Goal: Communication & Community: Answer question/provide support

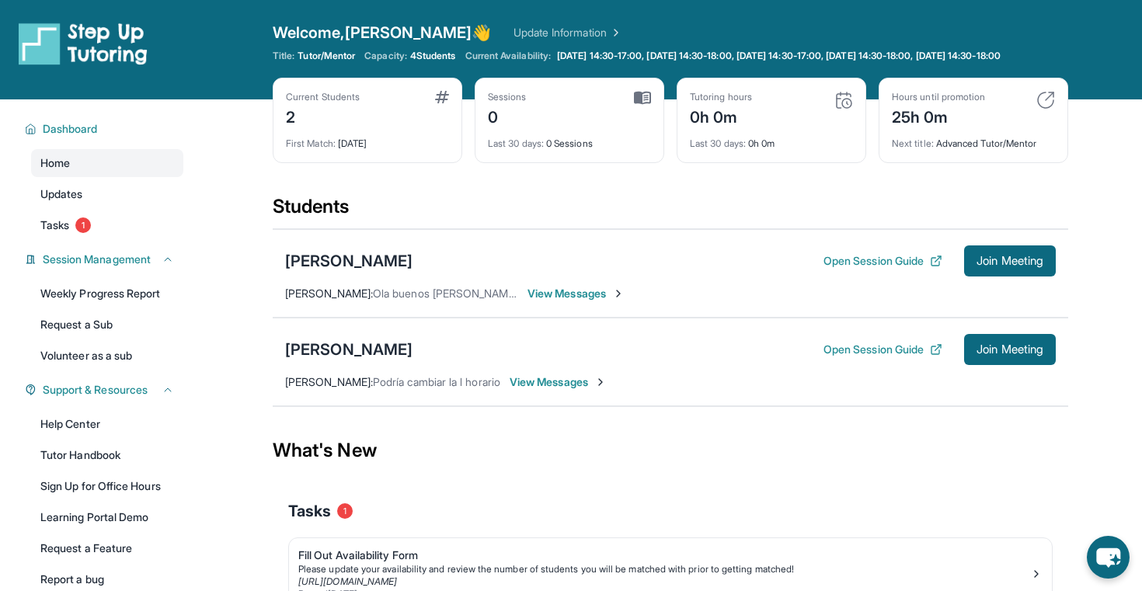
click at [394, 128] on div "Current Students 2" at bounding box center [367, 109] width 163 height 37
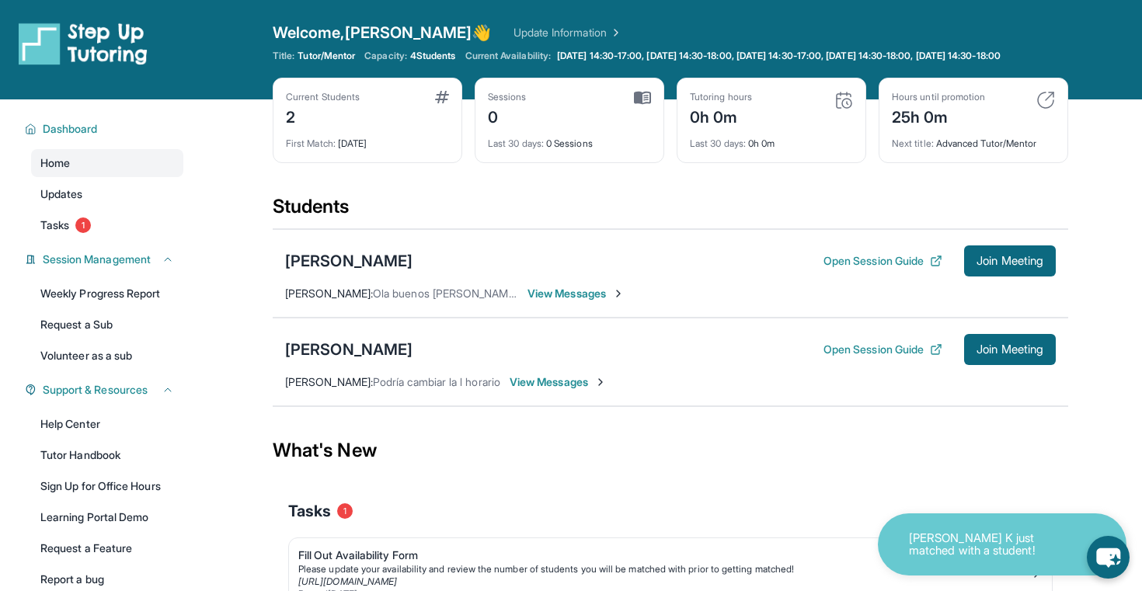
scroll to position [117, 0]
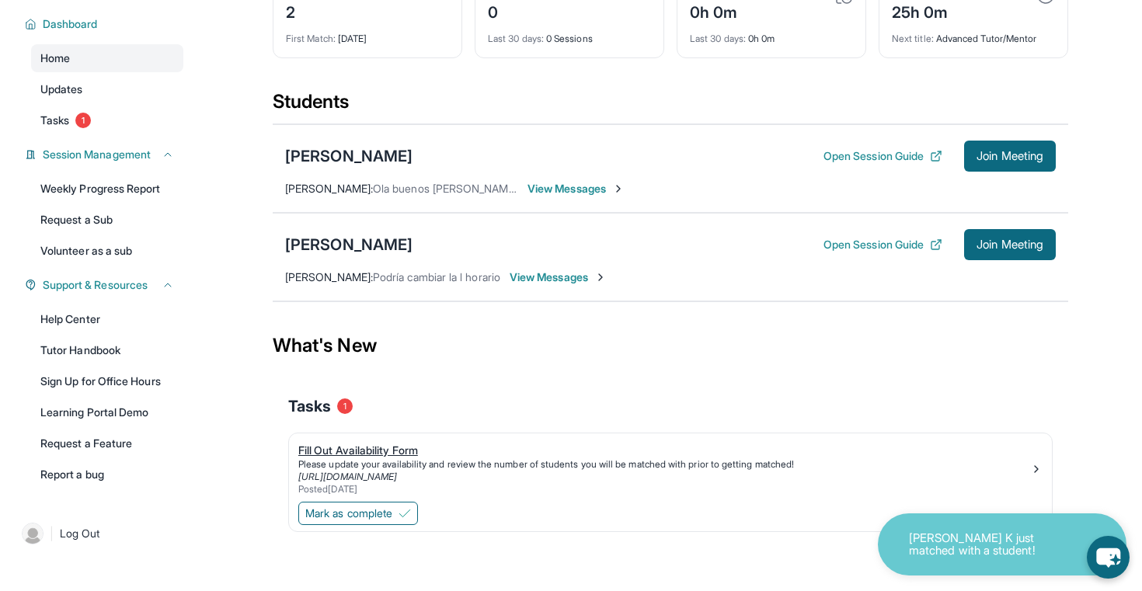
click at [336, 454] on div "Fill Out Availability Form" at bounding box center [664, 451] width 732 height 16
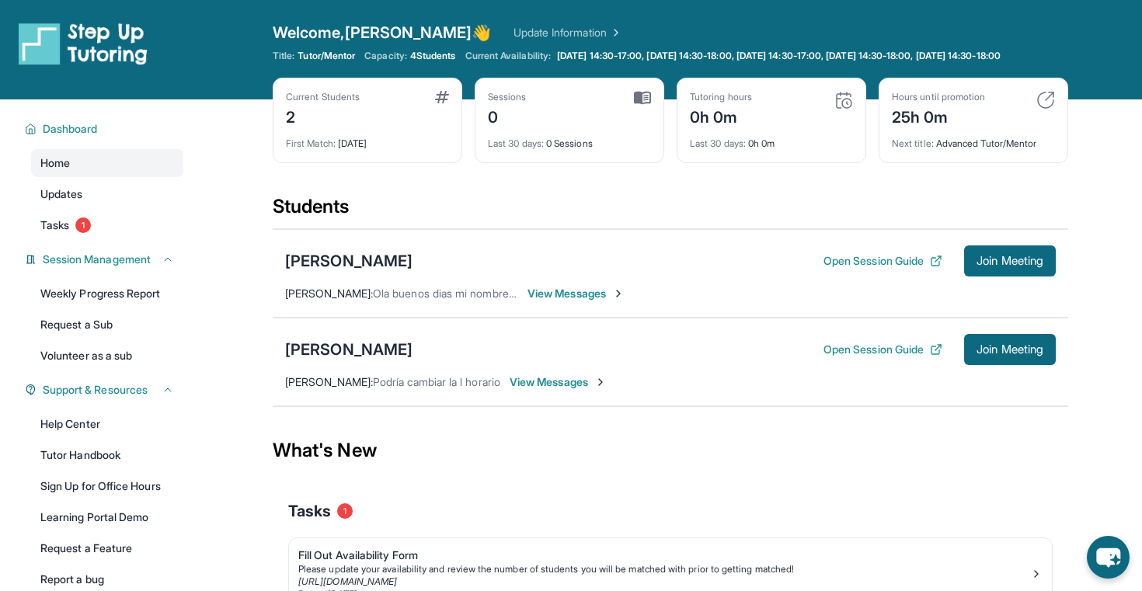
scroll to position [117, 0]
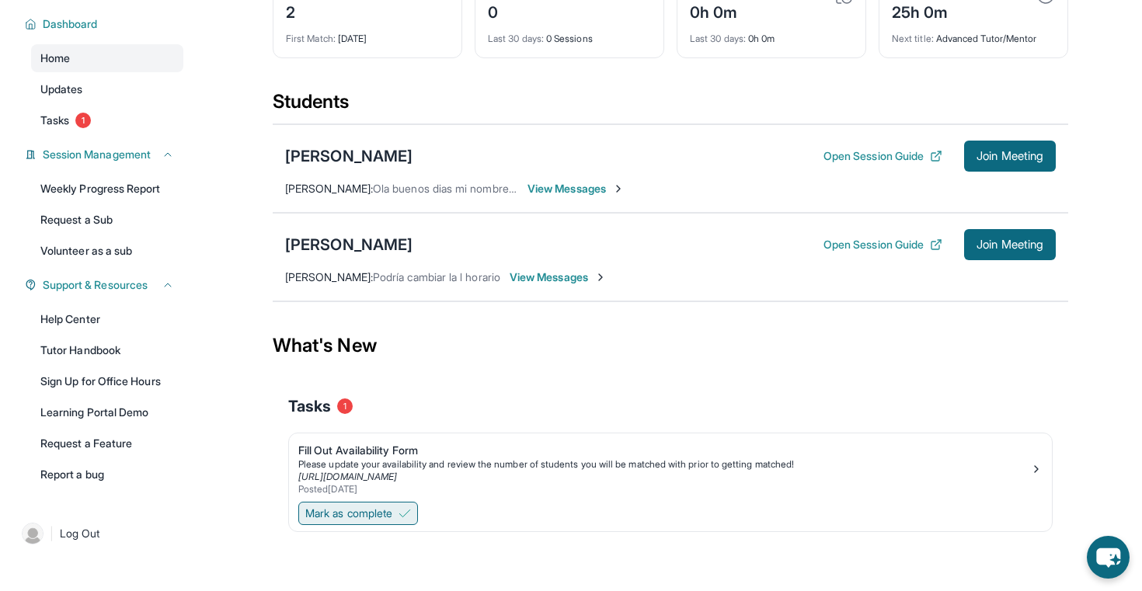
click at [392, 517] on span "Mark as complete" at bounding box center [348, 514] width 87 height 16
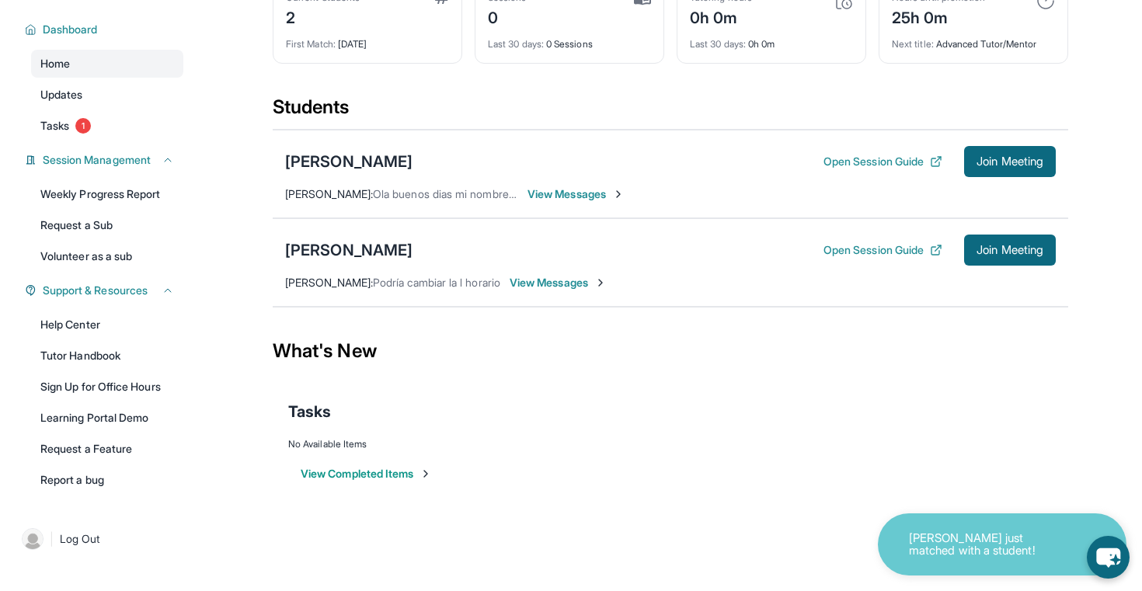
scroll to position [112, 0]
click at [555, 197] on span "View Messages" at bounding box center [575, 194] width 97 height 16
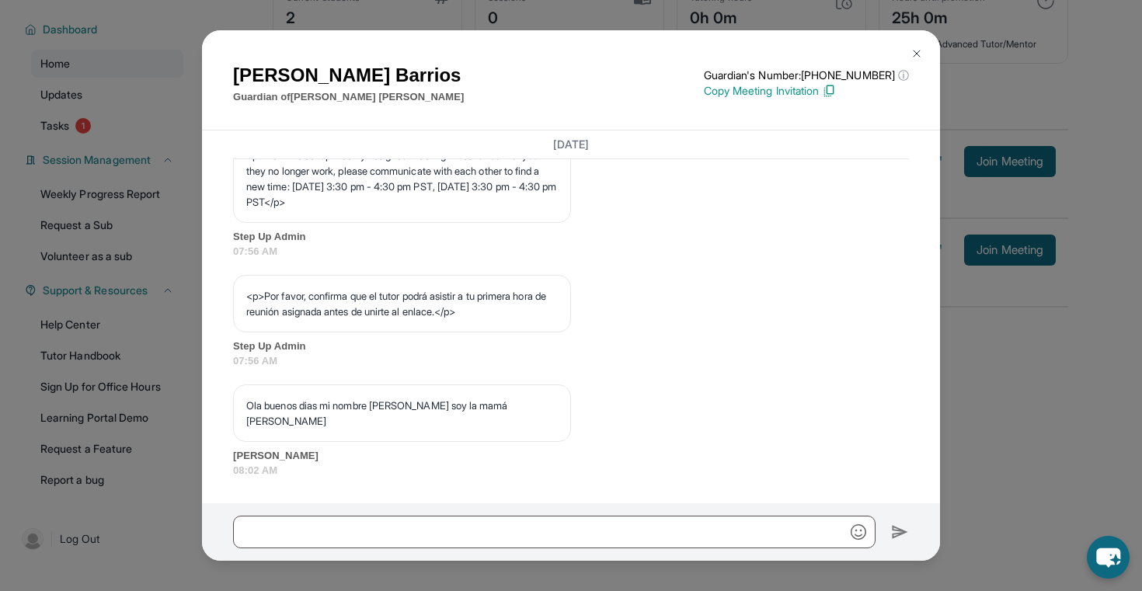
scroll to position [926, 0]
click at [991, 346] on div "Susana Barrios Guardian of Aldo Rosales Guardian's Number: +12136631595 ⓘ This …" at bounding box center [571, 295] width 1142 height 591
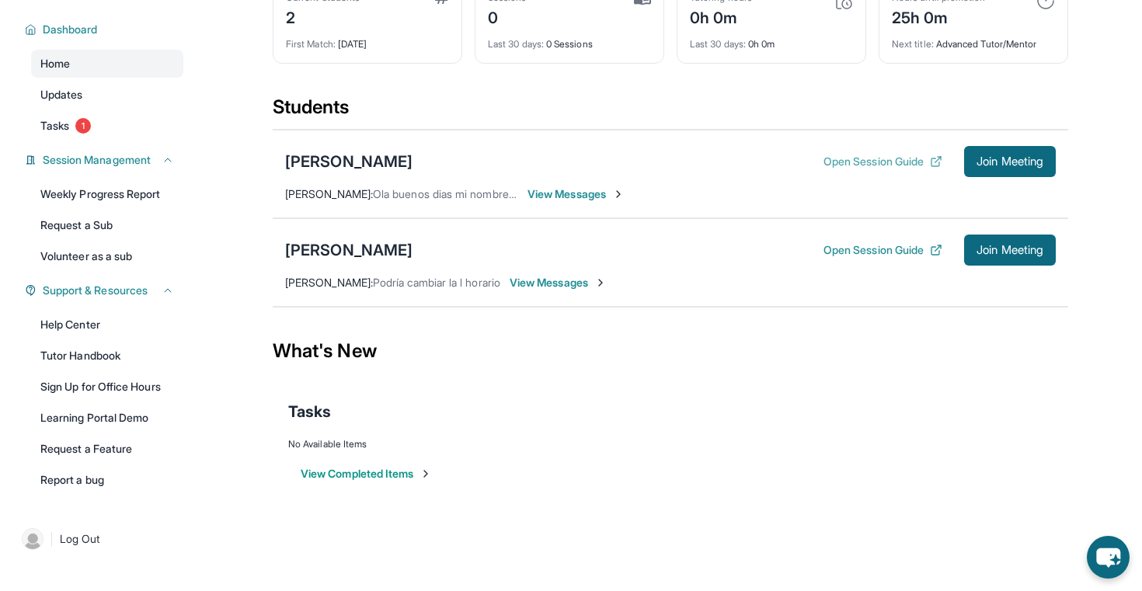
click at [881, 157] on button "Open Session Guide" at bounding box center [882, 162] width 119 height 16
click at [117, 161] on span "Session Management" at bounding box center [97, 160] width 108 height 16
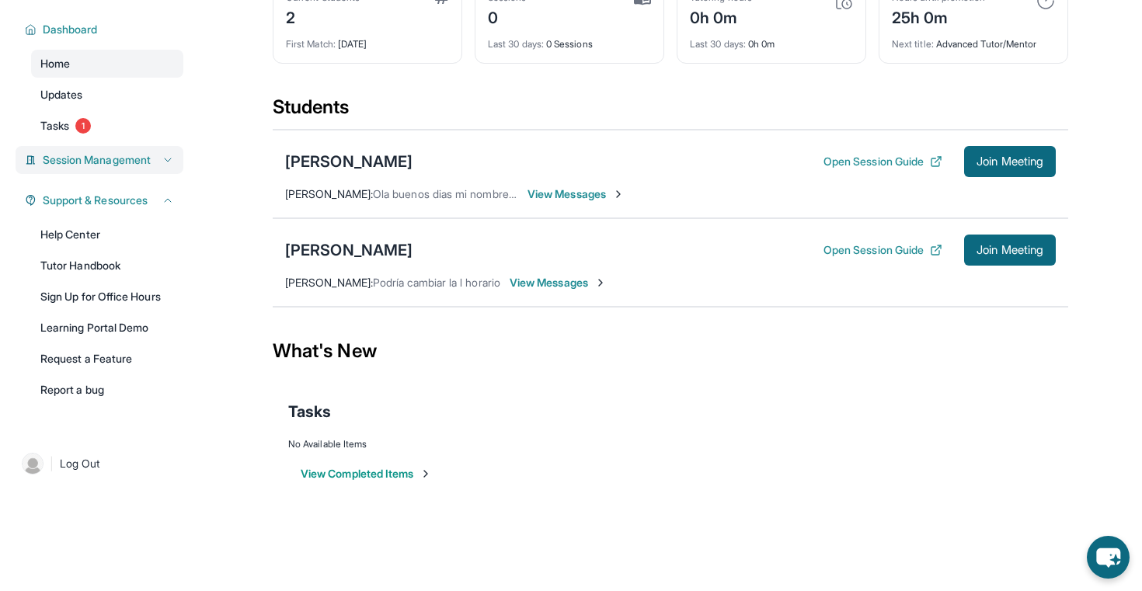
click at [117, 161] on span "Session Management" at bounding box center [97, 160] width 108 height 16
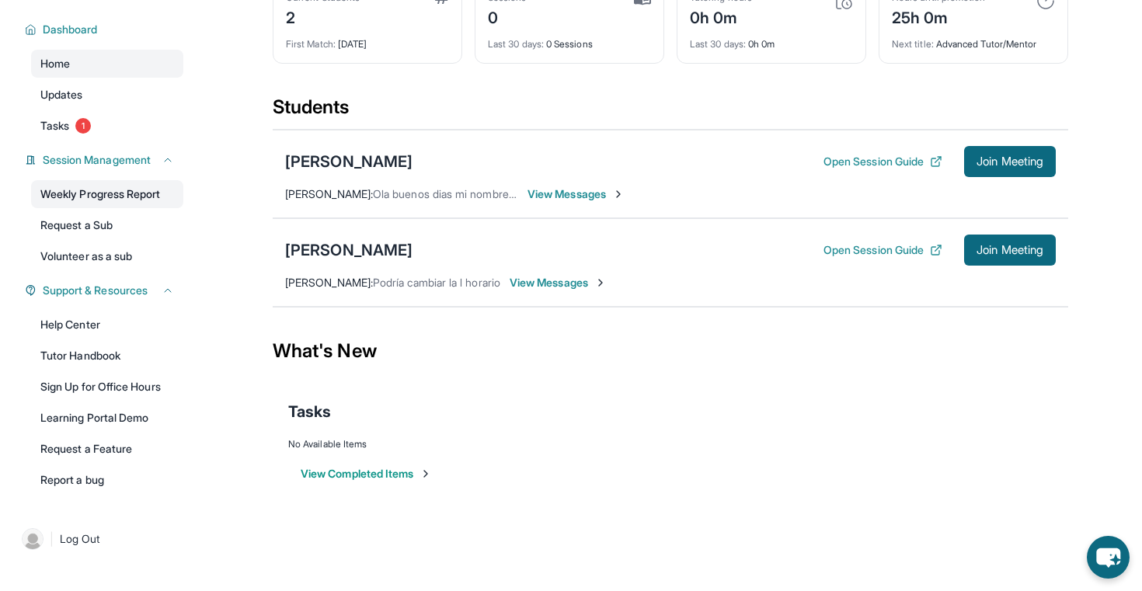
click at [139, 197] on link "Weekly Progress Report" at bounding box center [107, 194] width 152 height 28
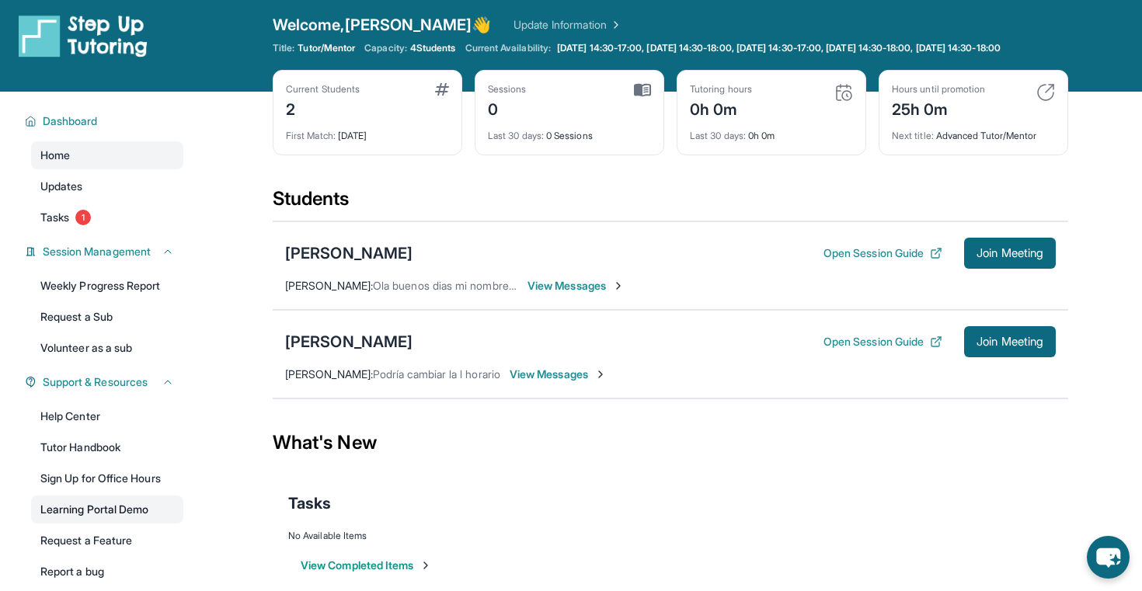
scroll to position [0, 0]
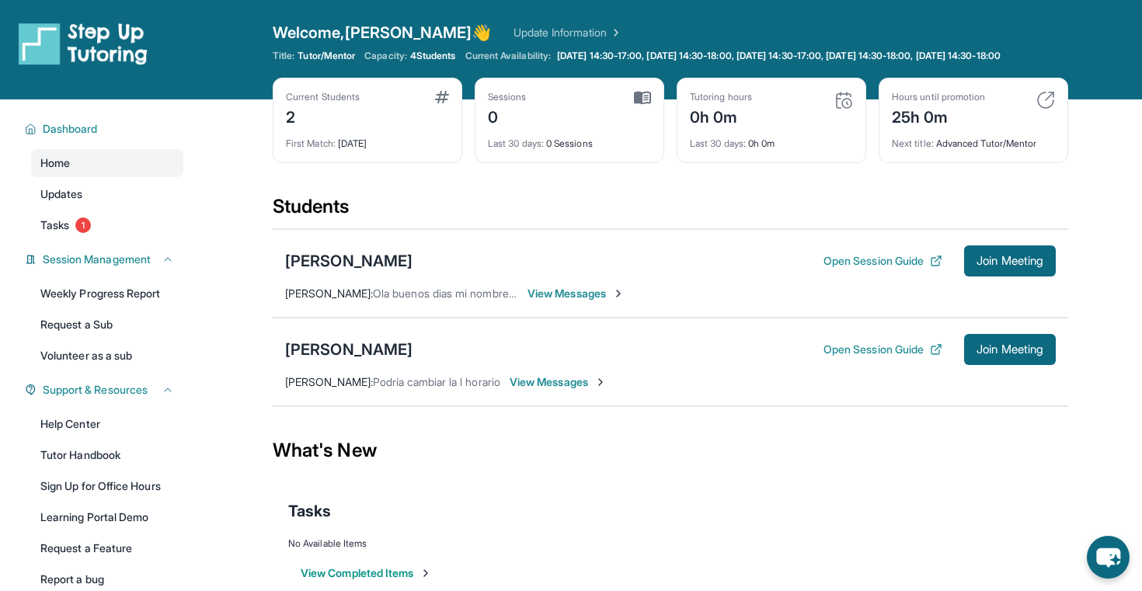
click at [360, 128] on div "2" at bounding box center [323, 115] width 74 height 25
click at [327, 120] on div "2" at bounding box center [323, 115] width 74 height 25
click at [111, 143] on div "Dashboard" at bounding box center [100, 129] width 168 height 28
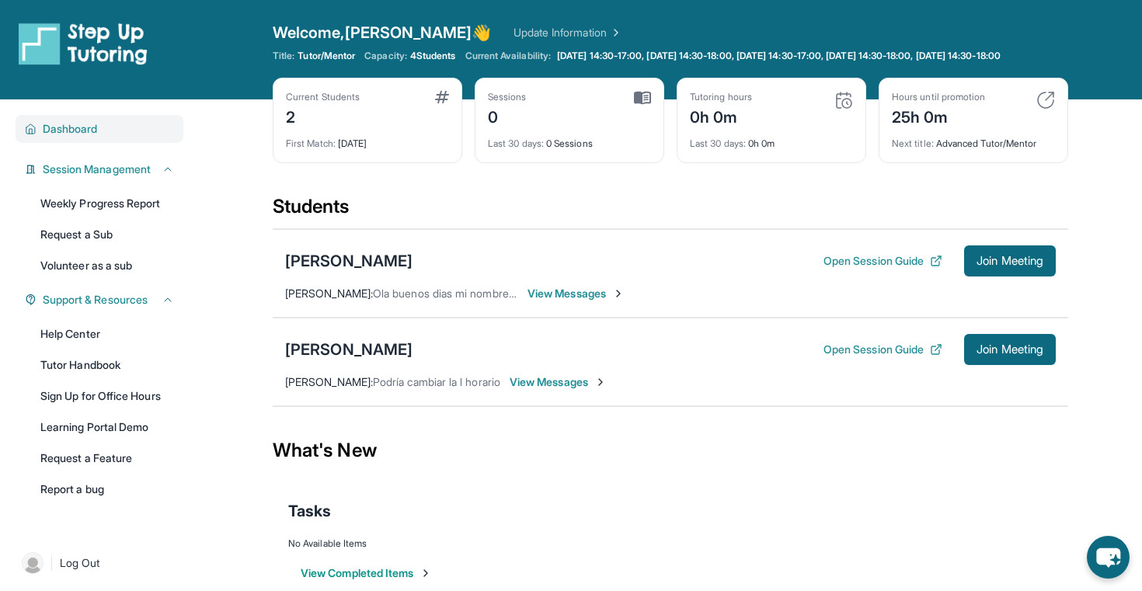
click at [111, 143] on div "Dashboard" at bounding box center [100, 129] width 168 height 28
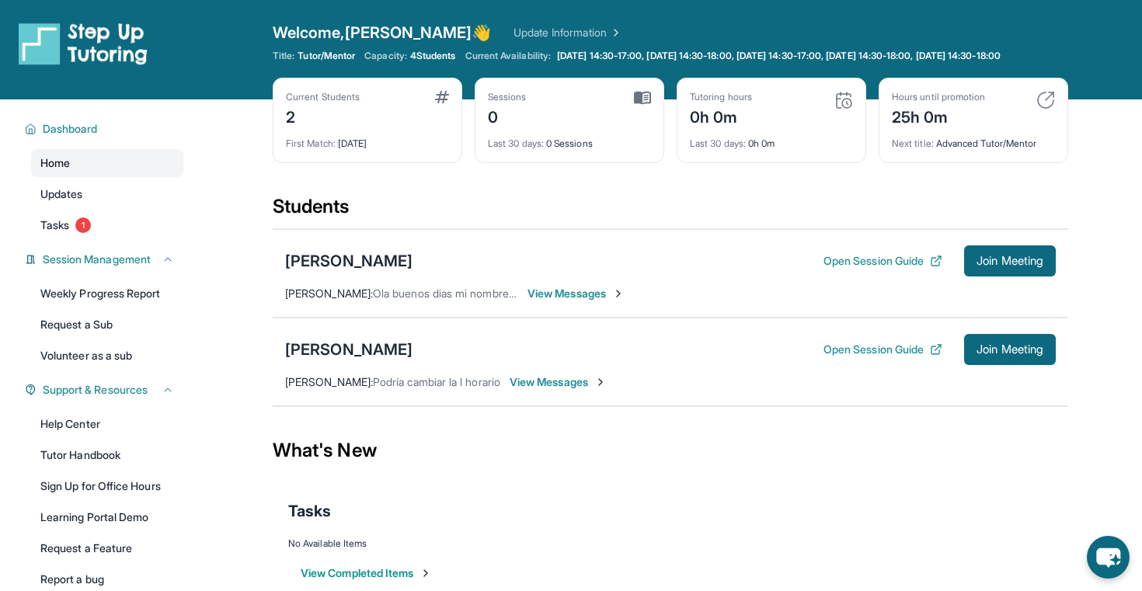
click at [102, 177] on link "Home" at bounding box center [107, 163] width 152 height 28
click at [65, 202] on span "Updates" at bounding box center [61, 194] width 43 height 16
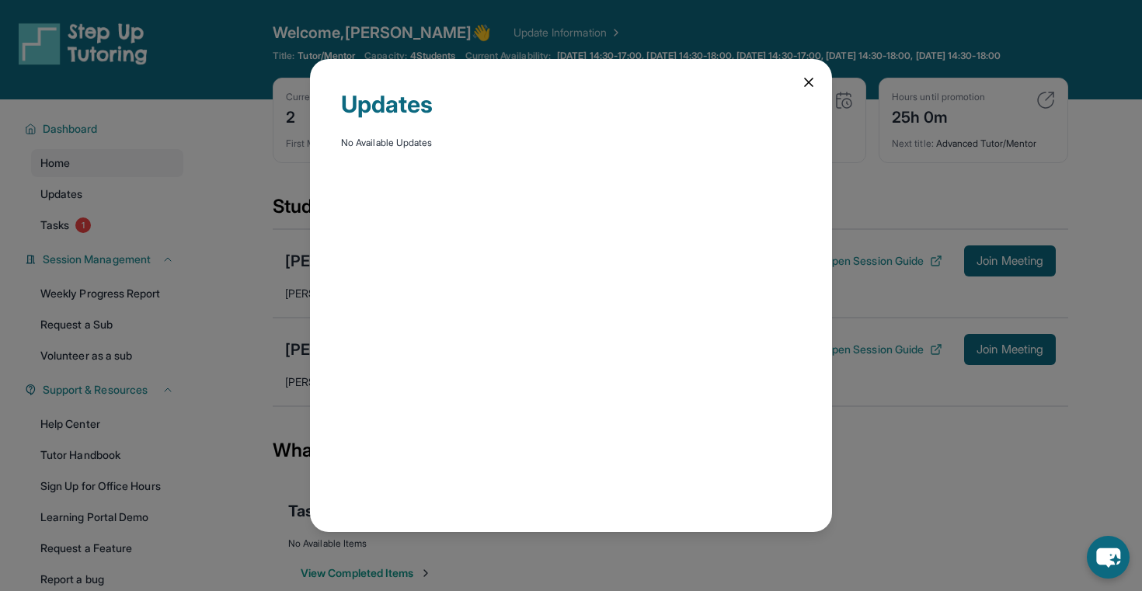
click at [68, 242] on div "Updates No Available Updates" at bounding box center [571, 295] width 1142 height 591
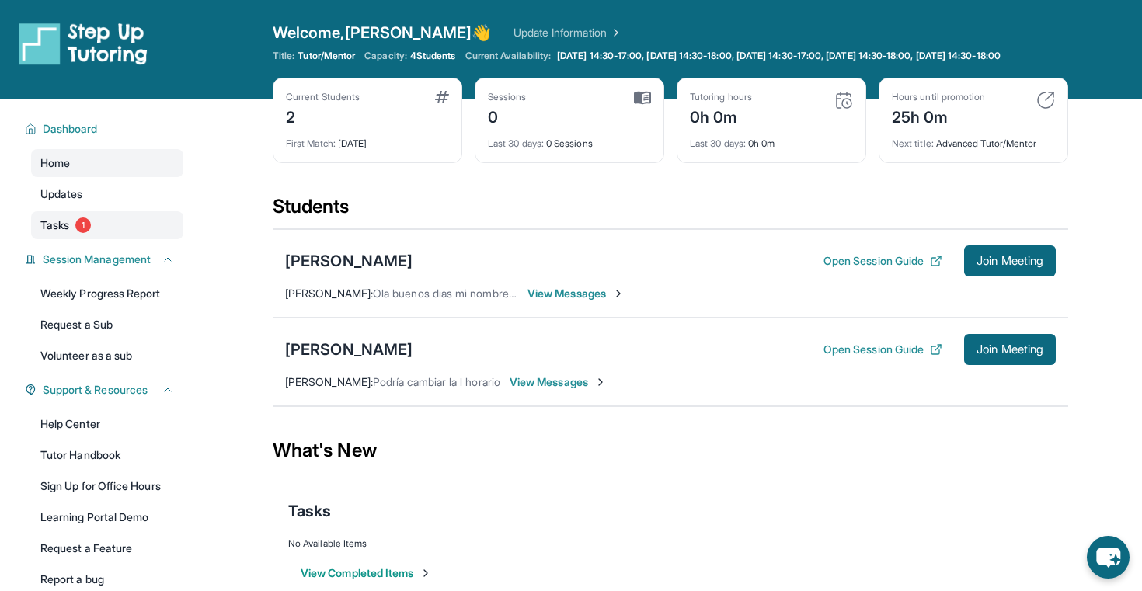
click at [59, 233] on span "Tasks" at bounding box center [54, 226] width 29 height 16
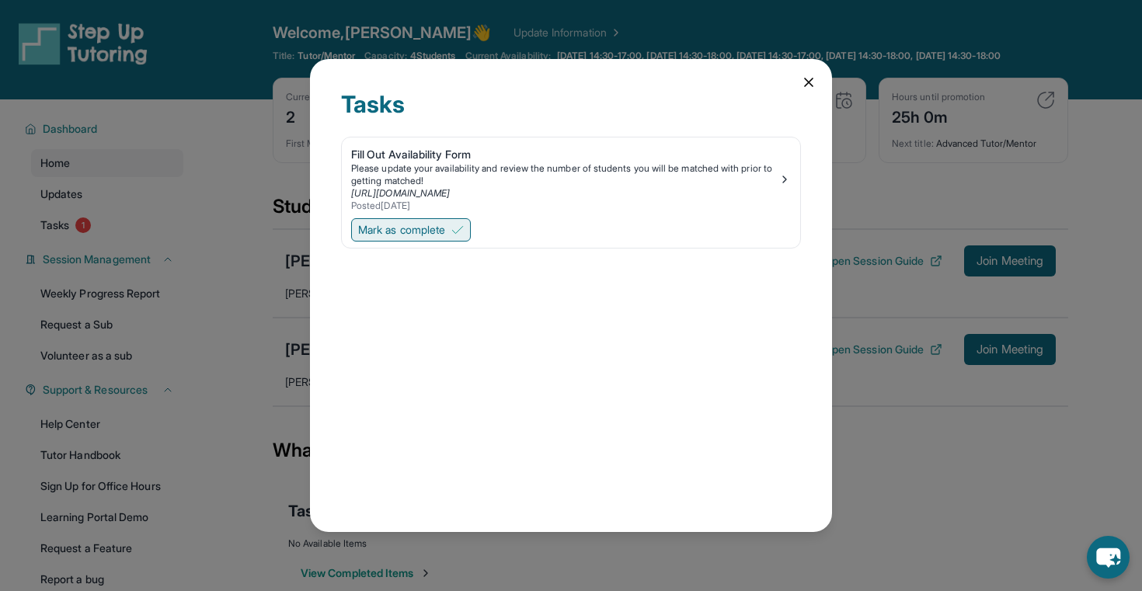
click at [445, 229] on span "Mark as complete" at bounding box center [401, 230] width 87 height 16
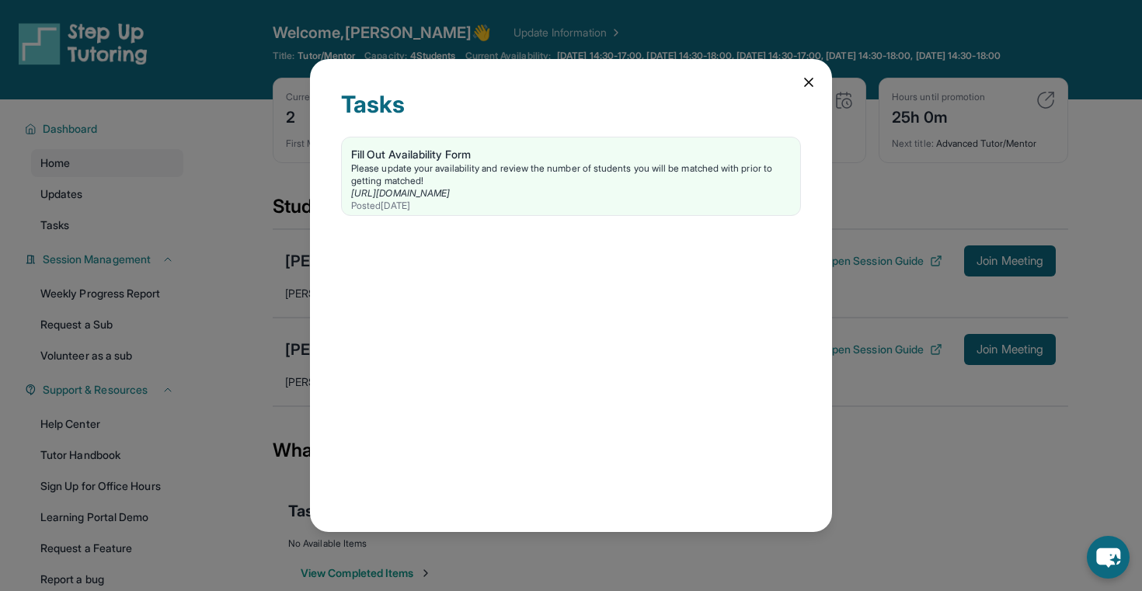
click at [814, 78] on icon at bounding box center [809, 83] width 16 height 16
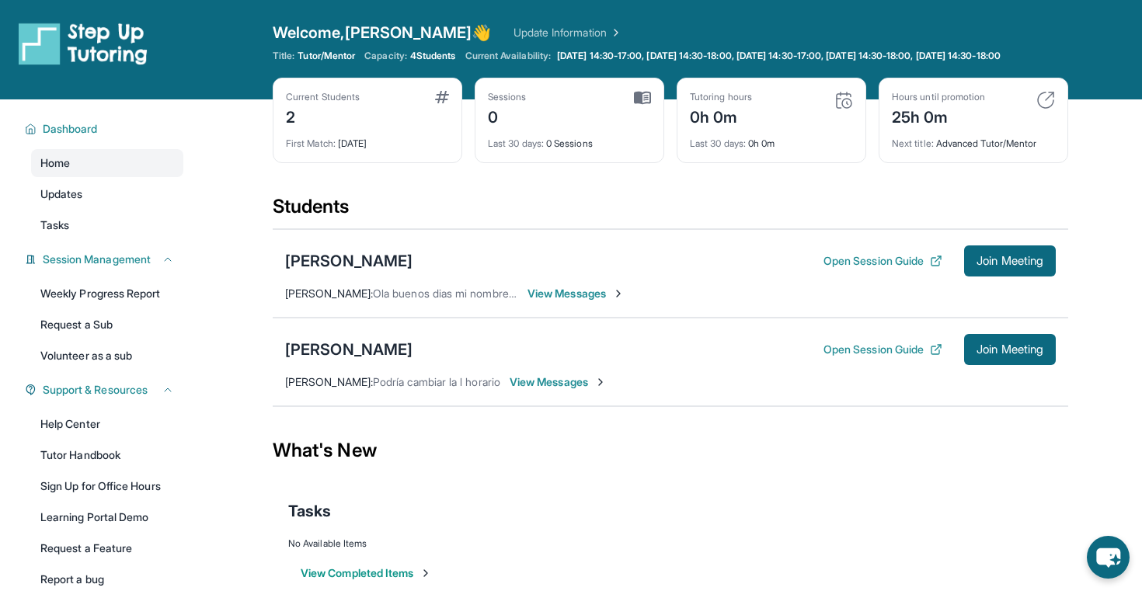
click at [569, 301] on span "View Messages" at bounding box center [575, 294] width 97 height 16
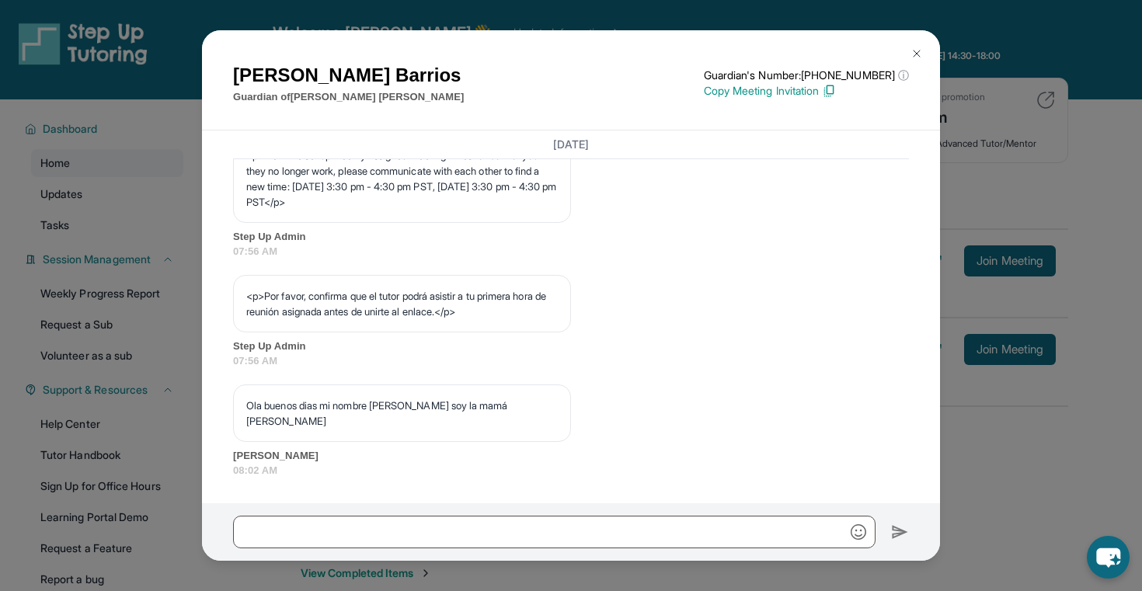
click at [915, 51] on img at bounding box center [916, 53] width 12 height 12
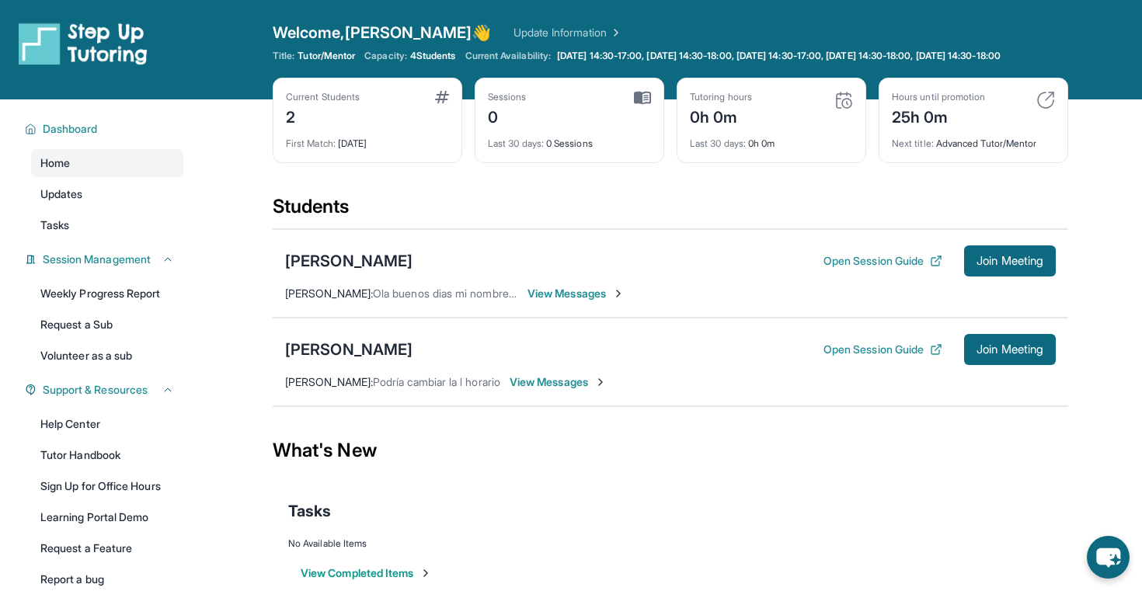
click at [532, 390] on span "View Messages" at bounding box center [558, 382] width 97 height 16
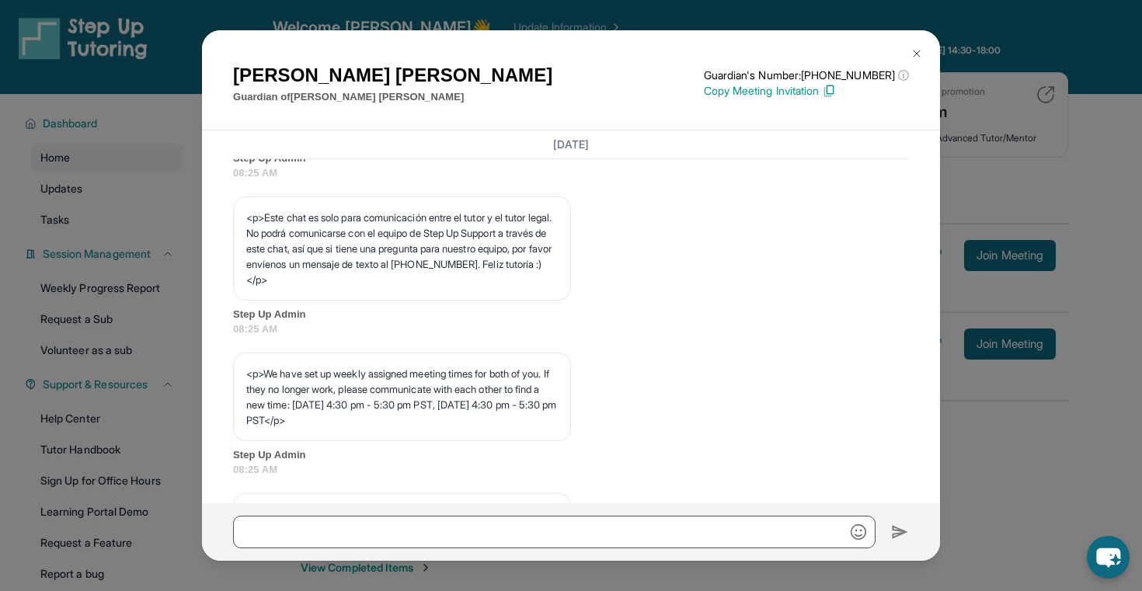
scroll to position [549, 0]
click at [916, 53] on img at bounding box center [916, 53] width 12 height 12
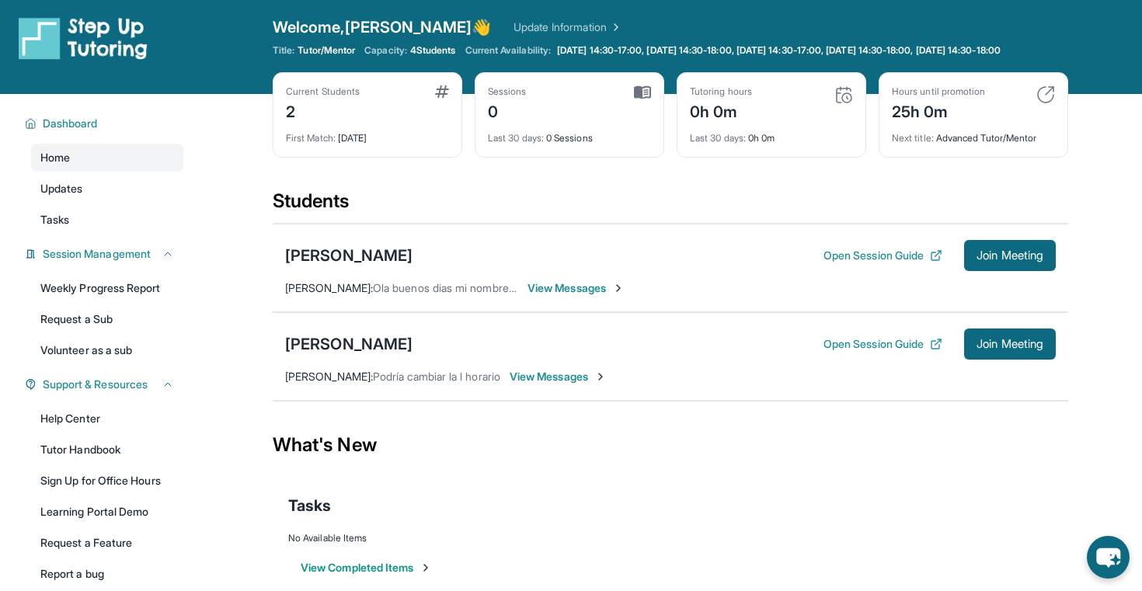
click at [473, 270] on div "Aldo Rosales Open Session Guide Join Meeting" at bounding box center [670, 255] width 771 height 31
click at [594, 296] on span "View Messages" at bounding box center [575, 288] width 97 height 16
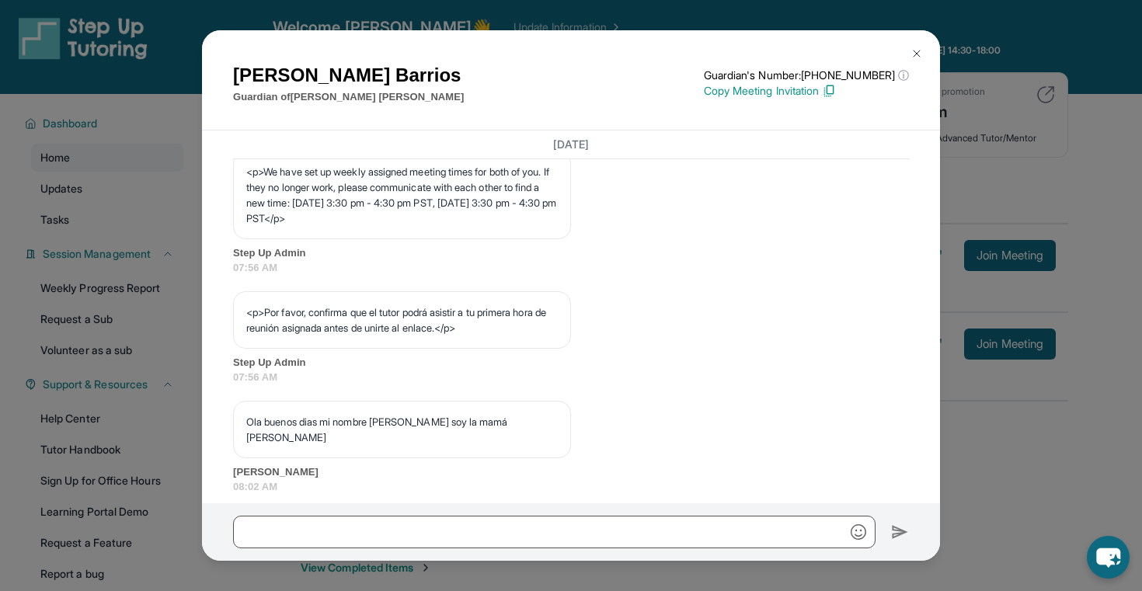
scroll to position [926, 0]
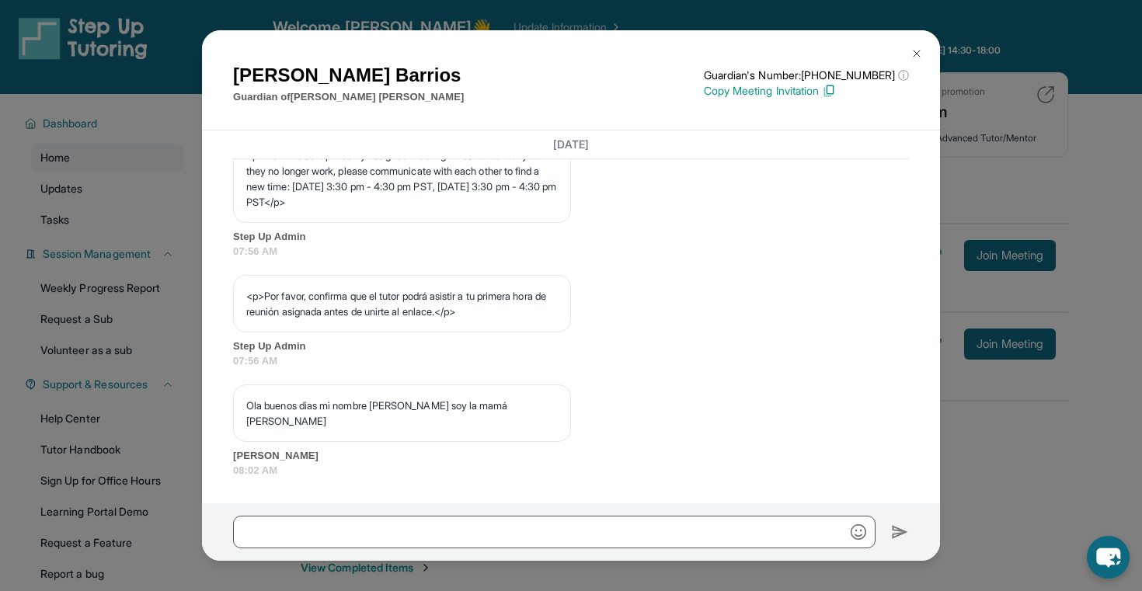
click at [917, 47] on button at bounding box center [916, 53] width 31 height 31
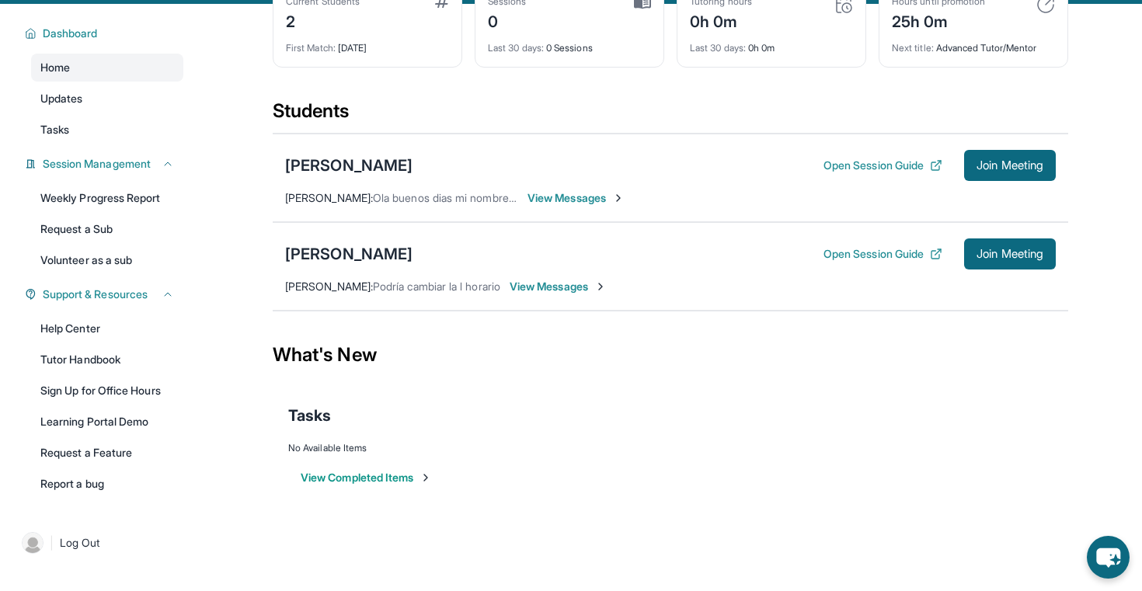
scroll to position [112, 0]
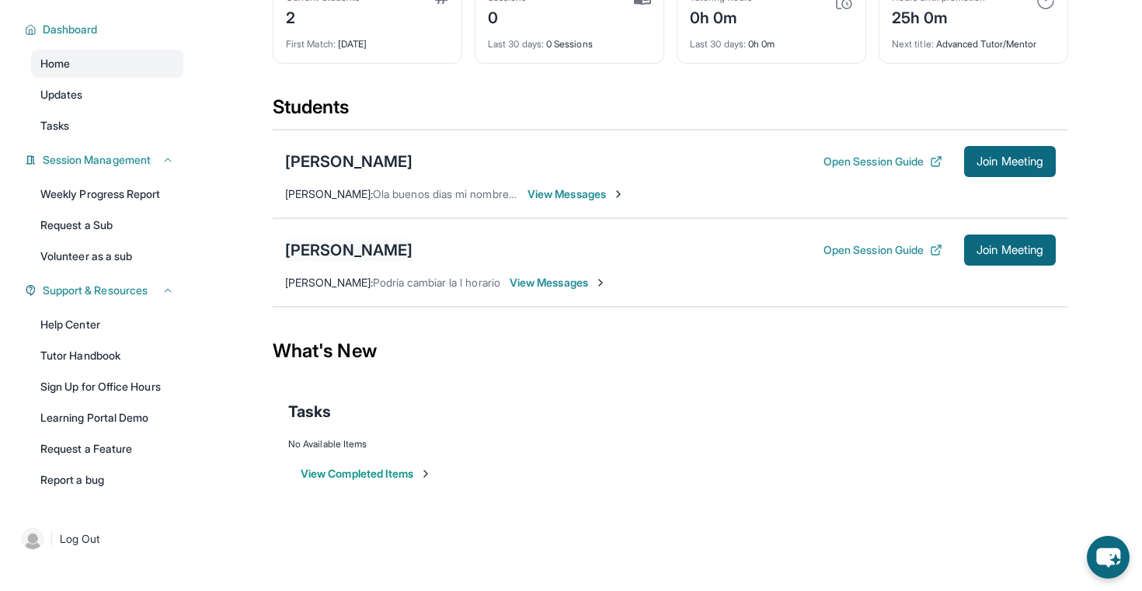
click at [402, 243] on div "[PERSON_NAME]" at bounding box center [348, 250] width 127 height 22
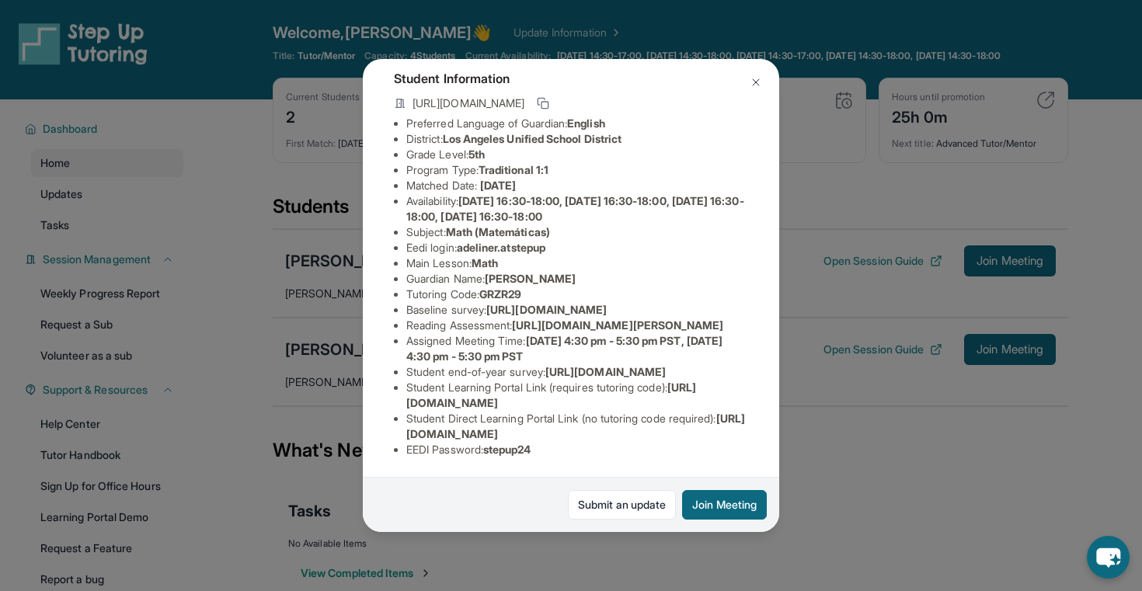
scroll to position [0, 0]
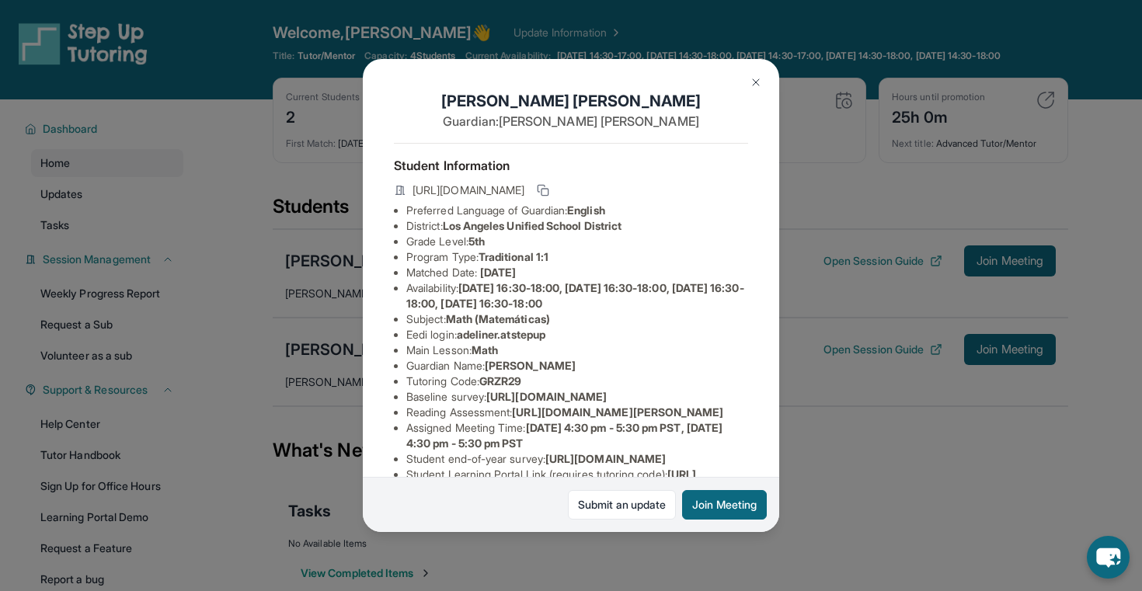
click at [754, 77] on img at bounding box center [756, 82] width 12 height 12
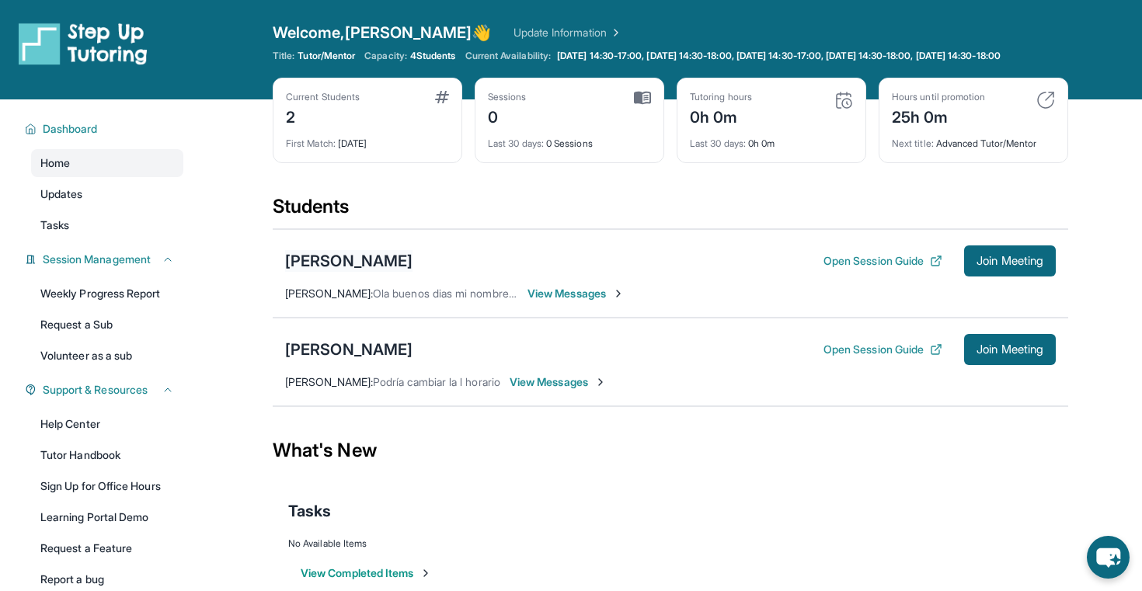
click at [323, 272] on div "[PERSON_NAME]" at bounding box center [348, 261] width 127 height 22
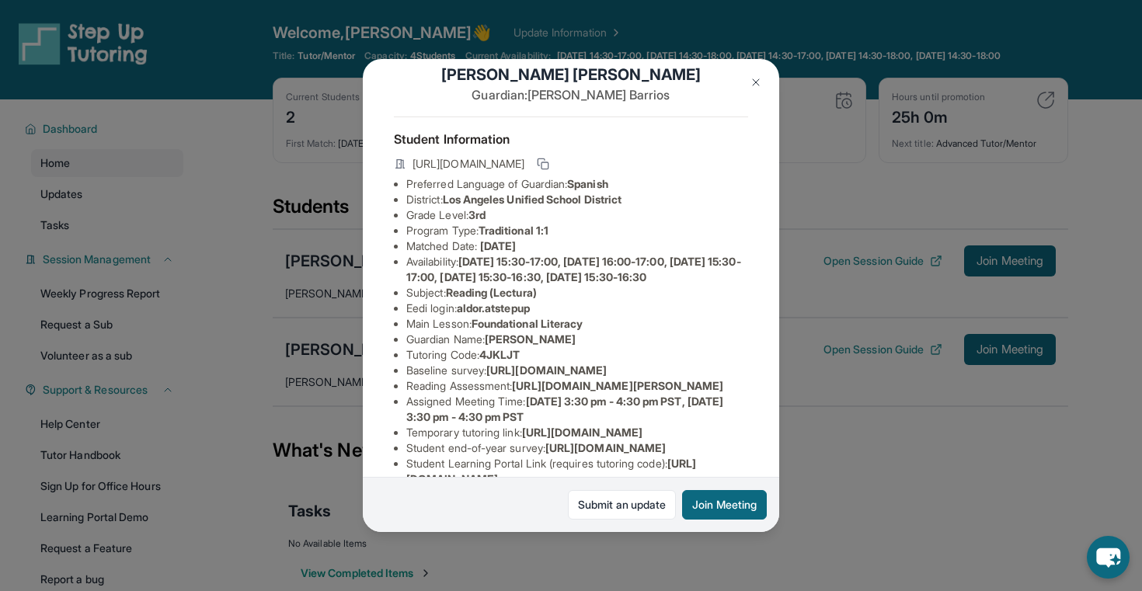
scroll to position [58, 0]
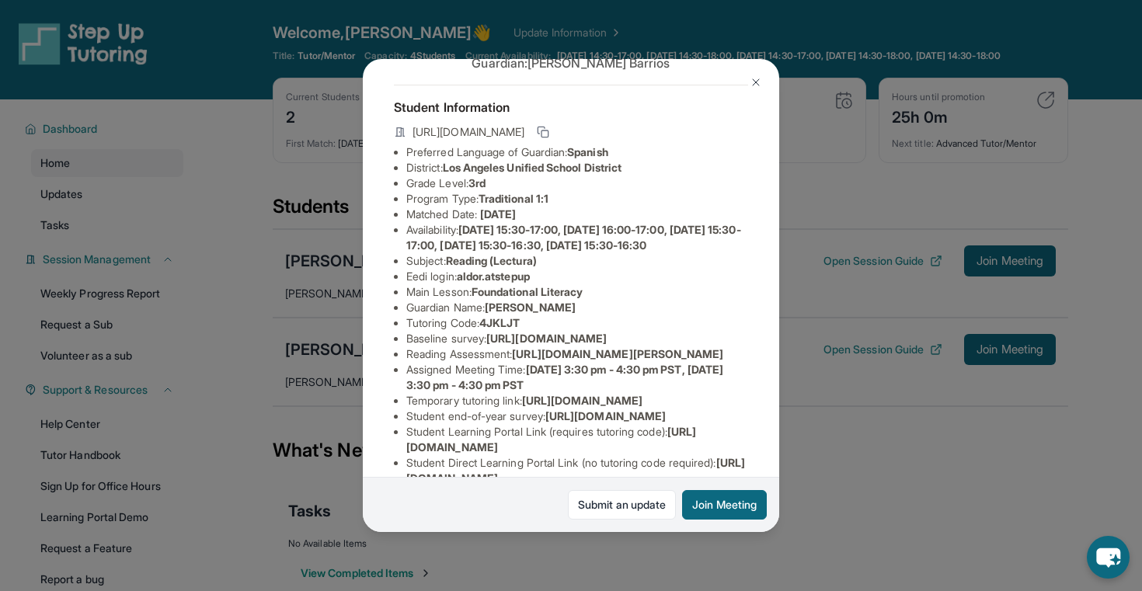
click at [761, 74] on button at bounding box center [755, 82] width 31 height 31
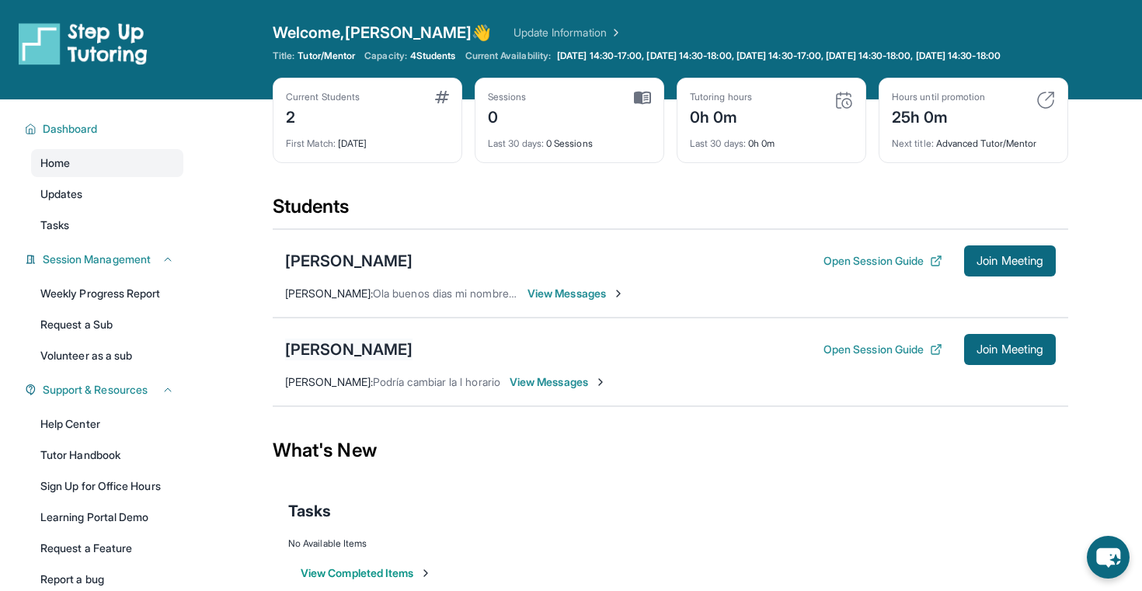
click at [384, 353] on div "[PERSON_NAME]" at bounding box center [348, 350] width 127 height 22
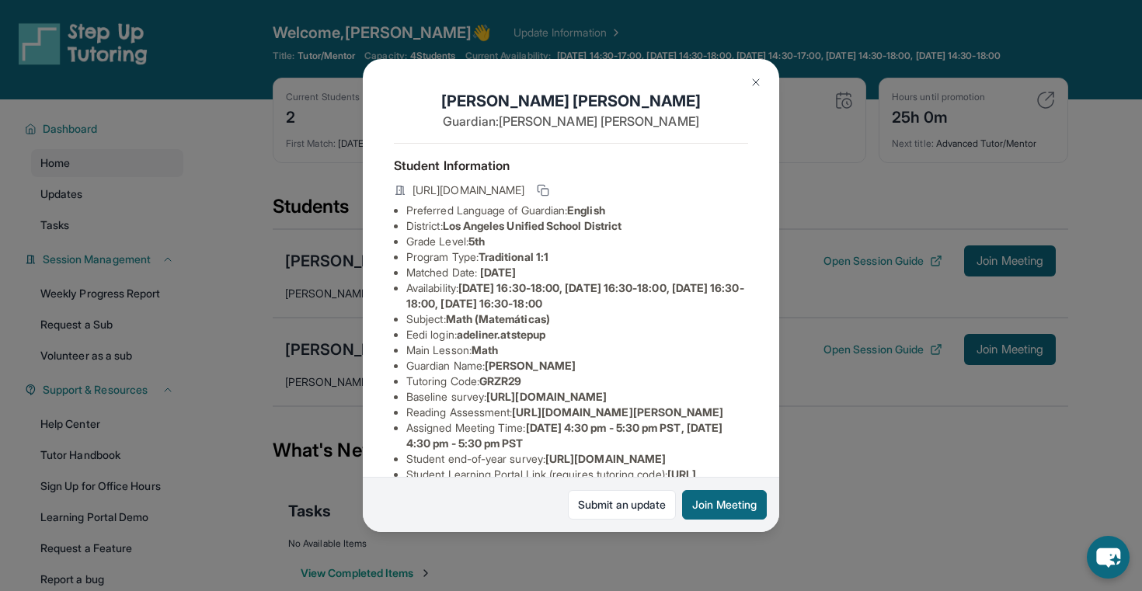
click at [750, 83] on img at bounding box center [756, 82] width 12 height 12
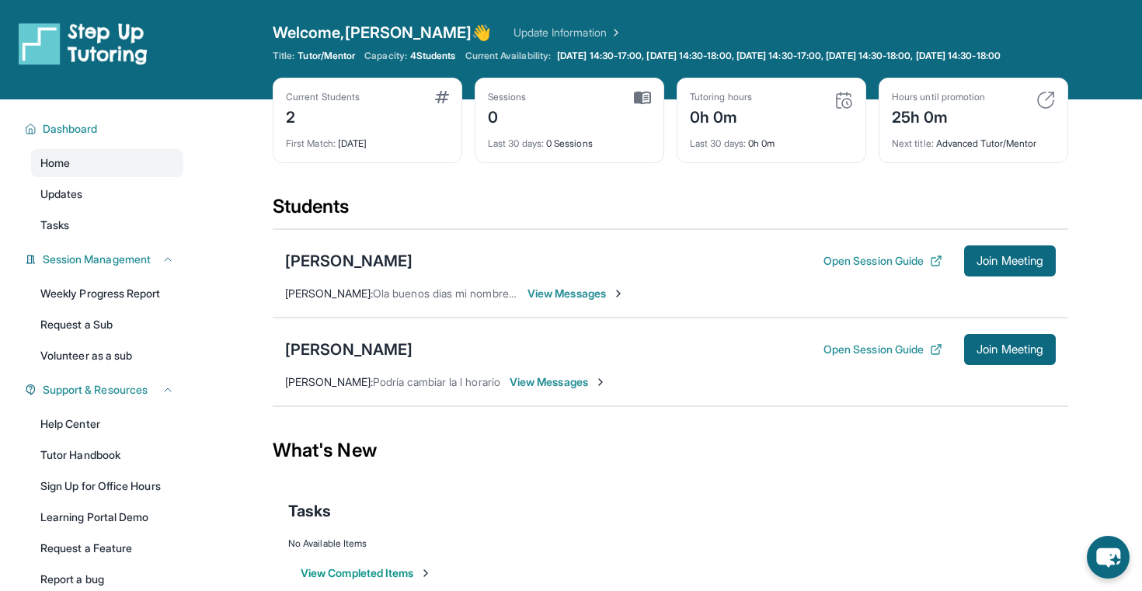
click at [412, 300] on span "Ola buenos [PERSON_NAME] mi nombre [PERSON_NAME] soy la mamá de [PERSON_NAME]" at bounding box center [562, 293] width 378 height 13
click at [322, 270] on div "[PERSON_NAME]" at bounding box center [348, 261] width 127 height 22
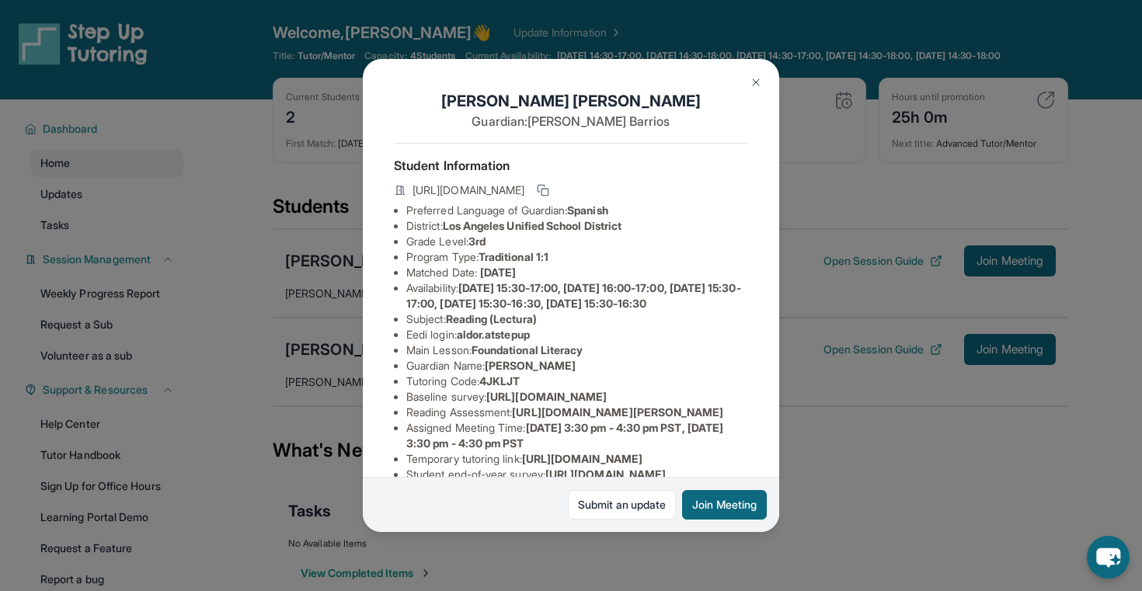
click at [752, 82] on img at bounding box center [756, 82] width 12 height 12
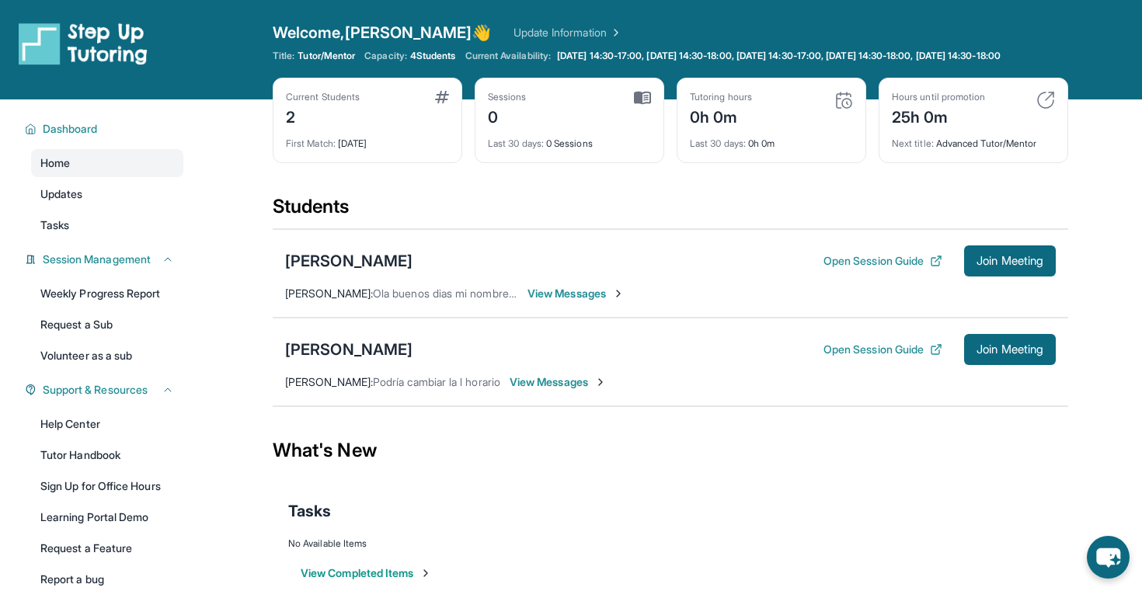
click at [562, 301] on span "View Messages" at bounding box center [575, 294] width 97 height 16
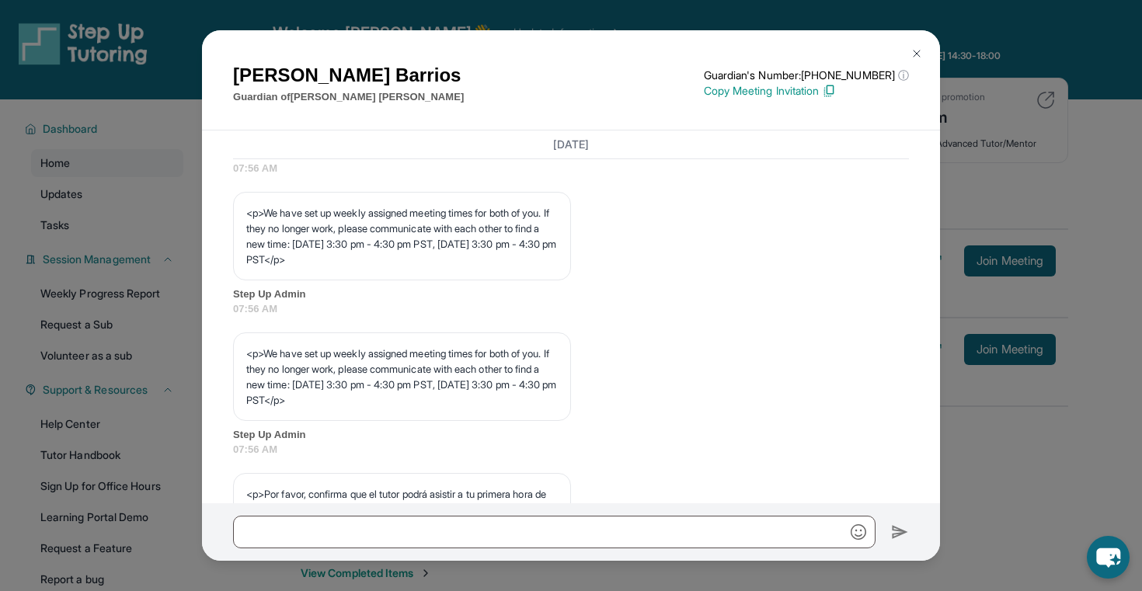
scroll to position [706, 0]
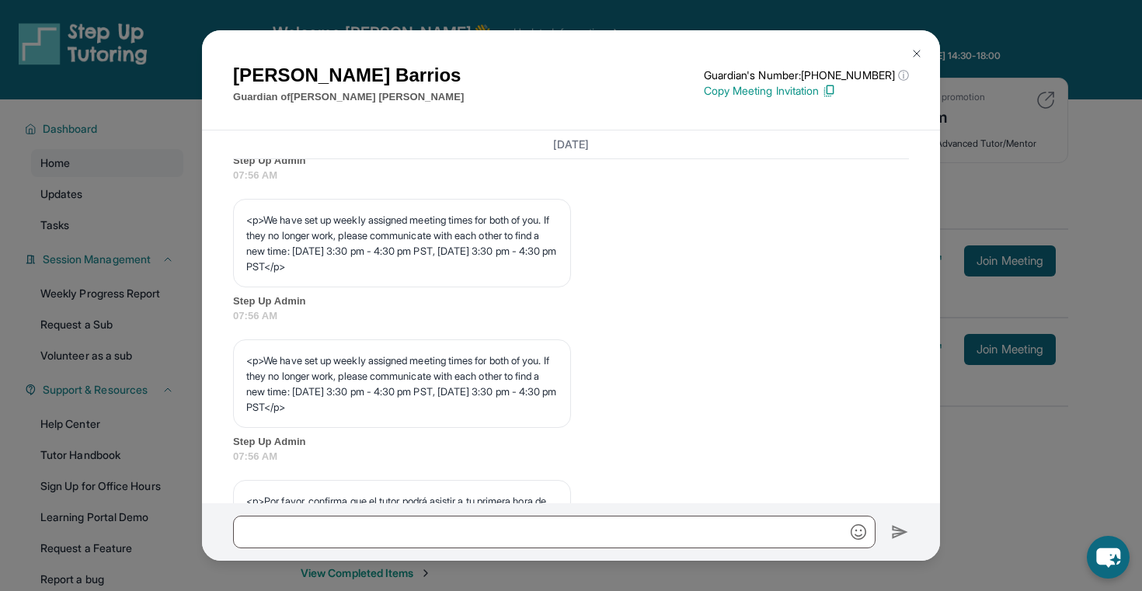
click at [919, 50] on img at bounding box center [916, 53] width 12 height 12
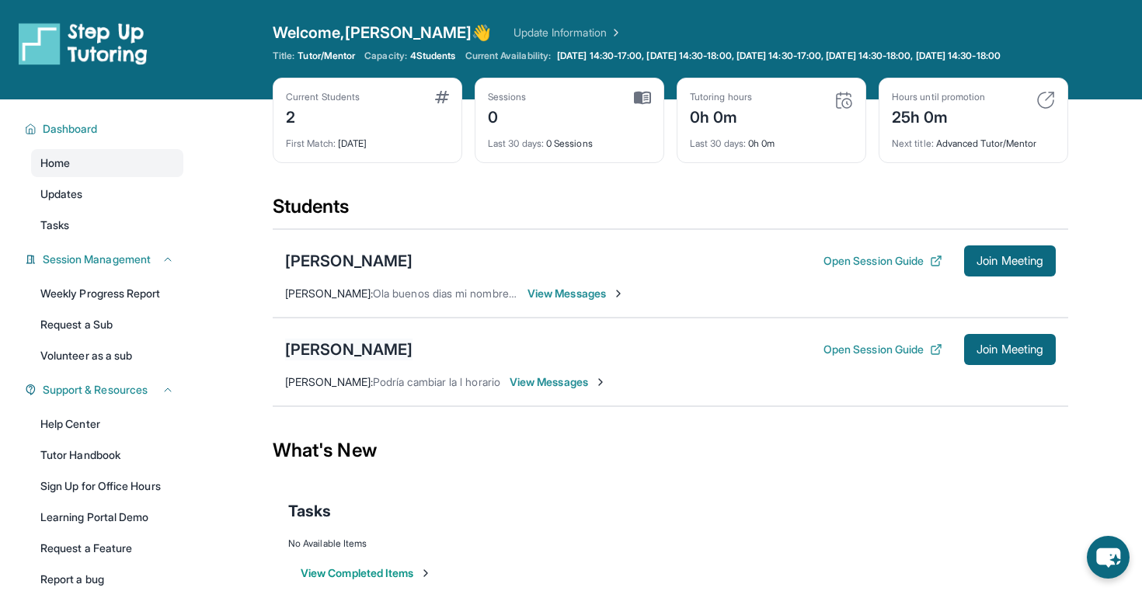
click at [327, 360] on div "[PERSON_NAME]" at bounding box center [348, 350] width 127 height 22
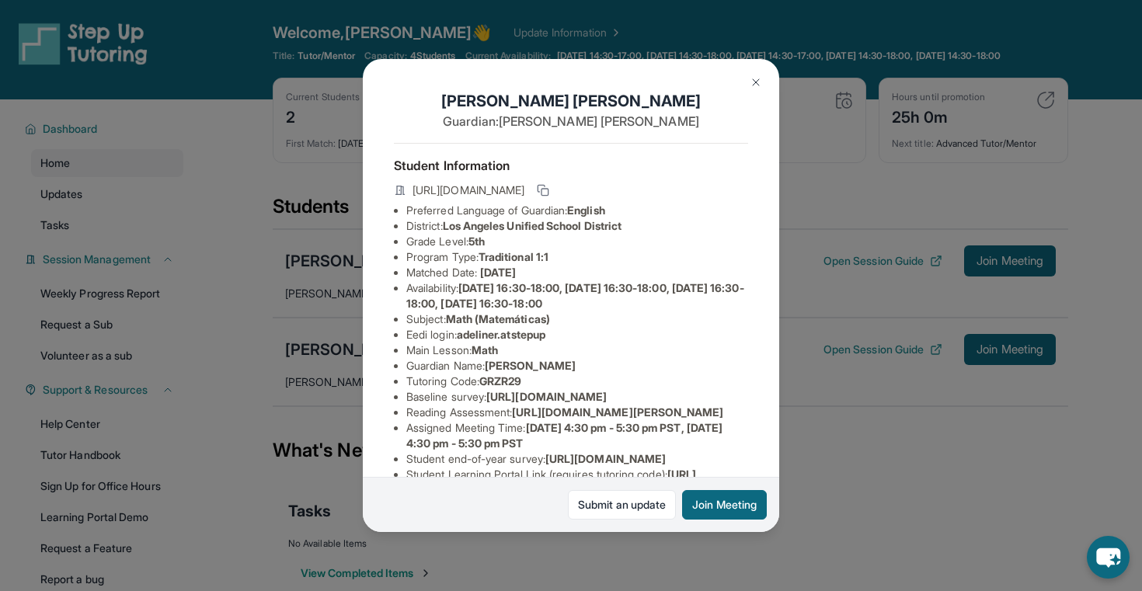
click at [761, 75] on button at bounding box center [755, 82] width 31 height 31
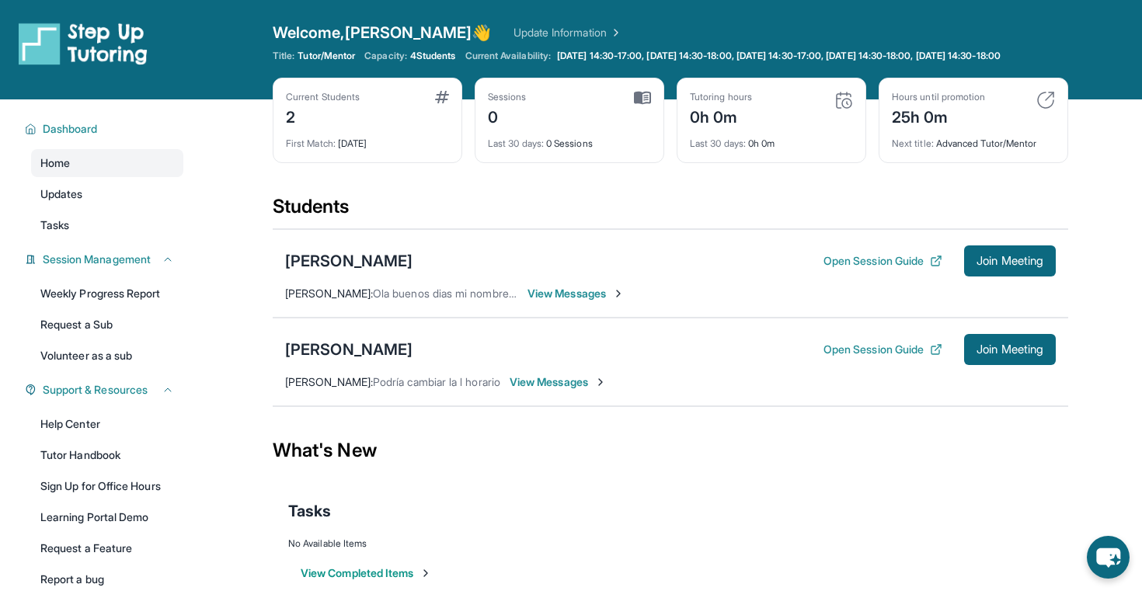
click at [569, 390] on span "View Messages" at bounding box center [558, 382] width 97 height 16
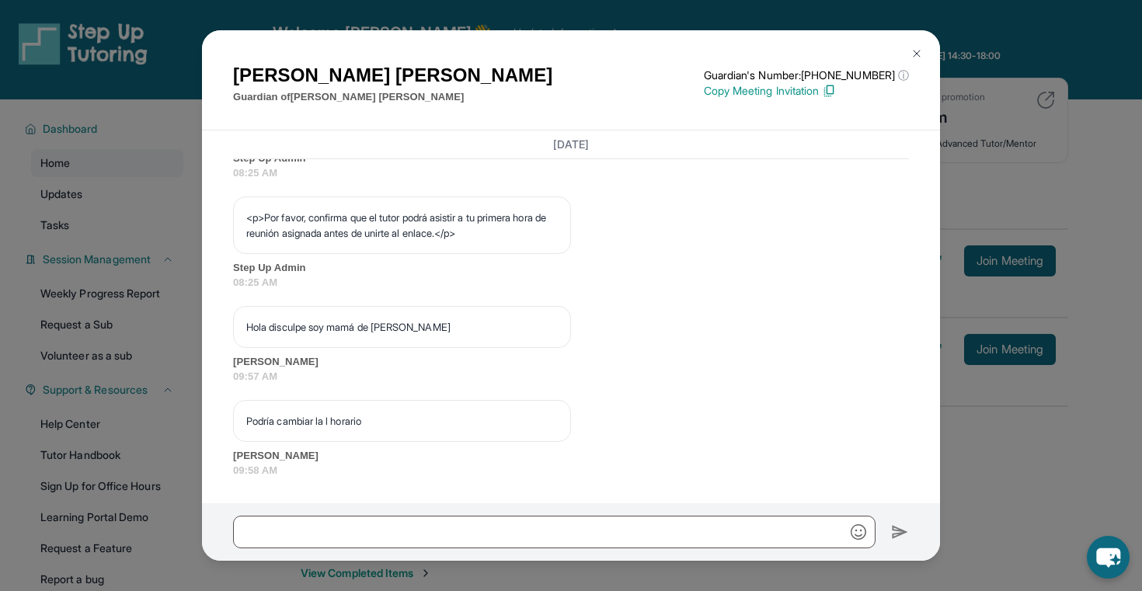
scroll to position [1020, 0]
click at [921, 55] on img at bounding box center [916, 53] width 12 height 12
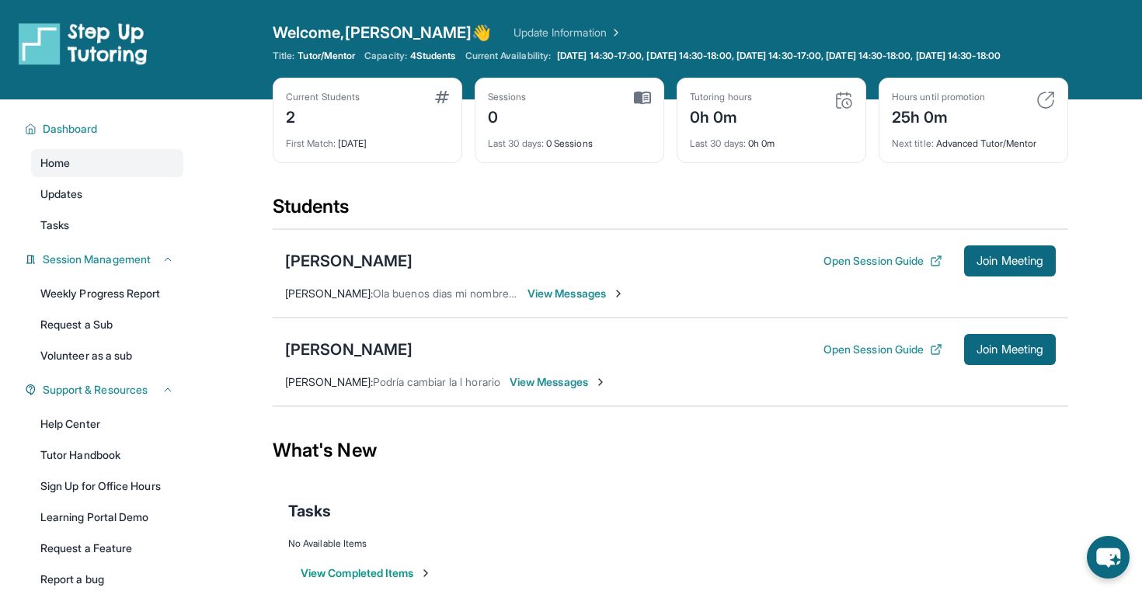
click at [556, 298] on span "View Messages" at bounding box center [575, 294] width 97 height 16
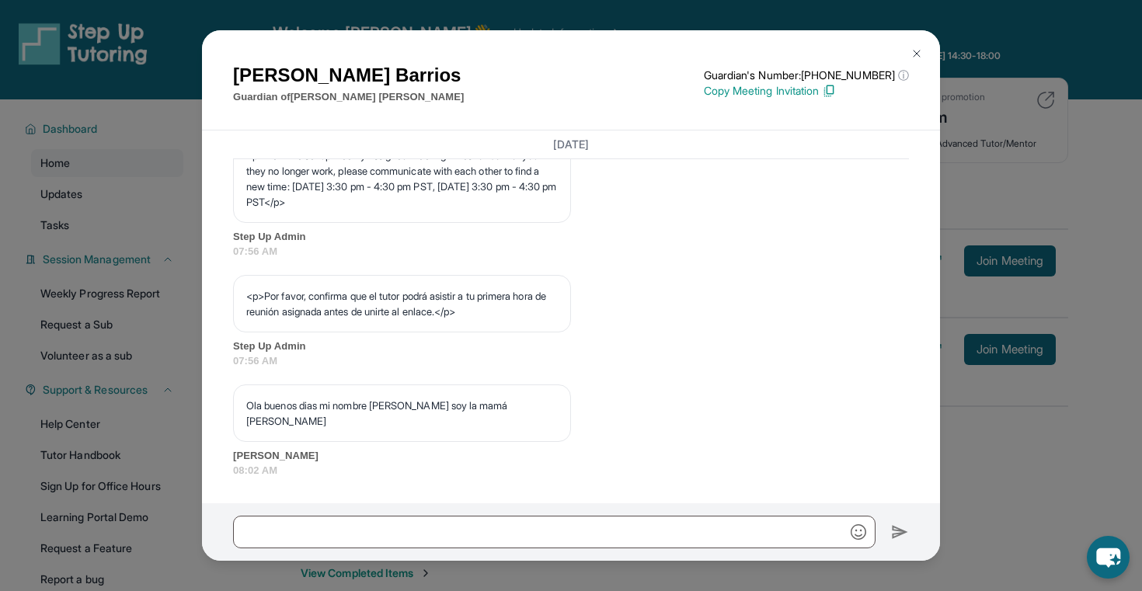
scroll to position [926, 0]
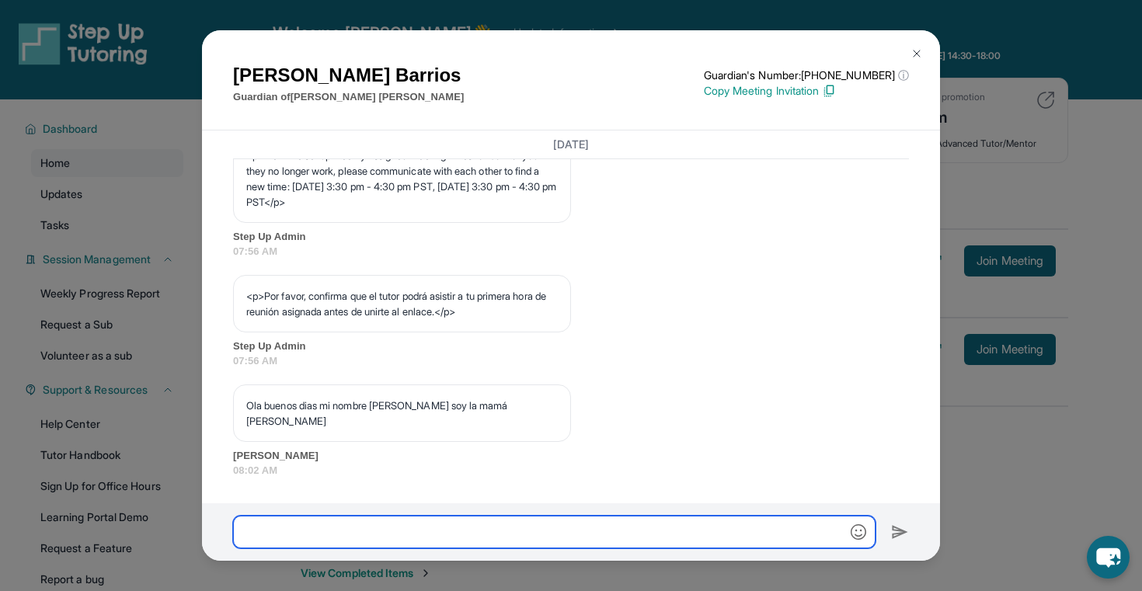
click at [410, 524] on input "text" at bounding box center [554, 532] width 642 height 33
paste input "**********"
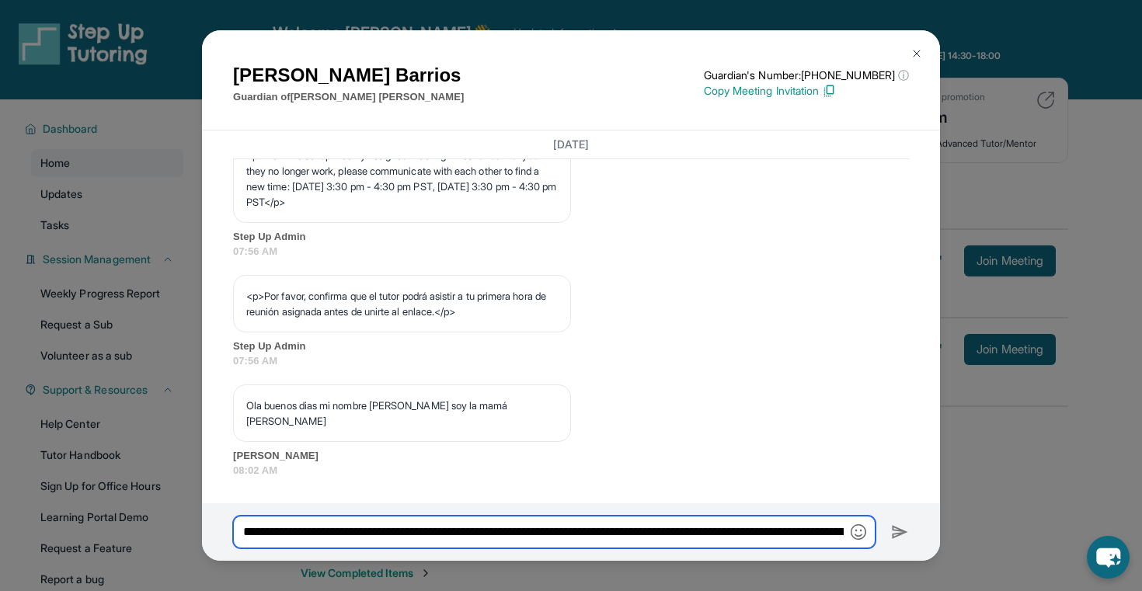
scroll to position [0, 187]
click at [786, 537] on input "**********" at bounding box center [554, 532] width 642 height 33
click at [765, 531] on input "**********" at bounding box center [554, 532] width 642 height 33
click at [339, 537] on input "**********" at bounding box center [554, 532] width 642 height 33
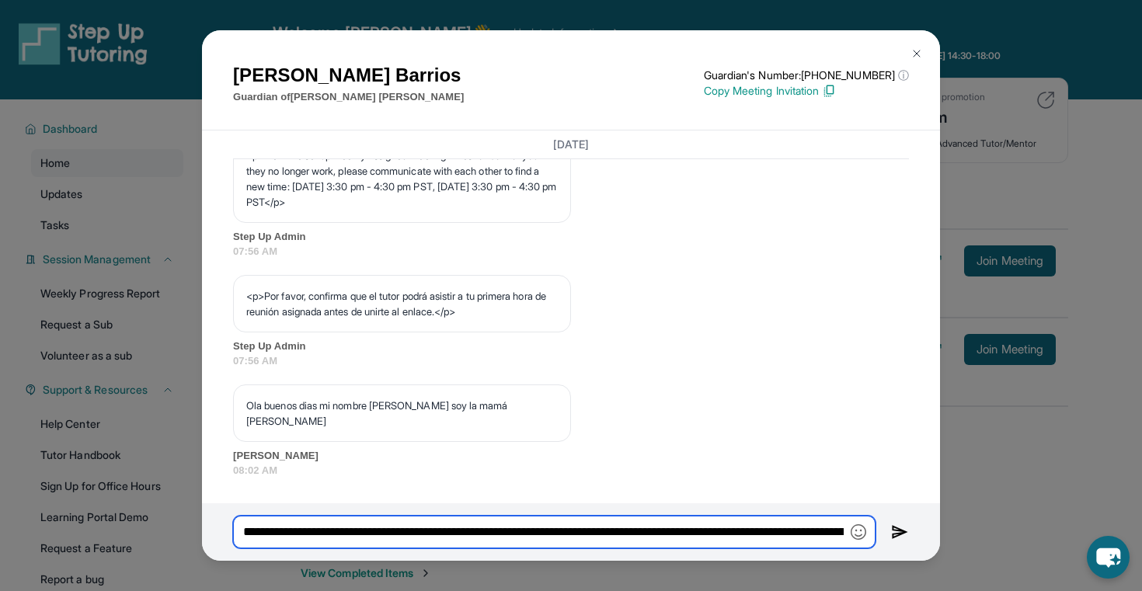
click at [347, 529] on input "**********" at bounding box center [554, 532] width 642 height 33
type input "**********"
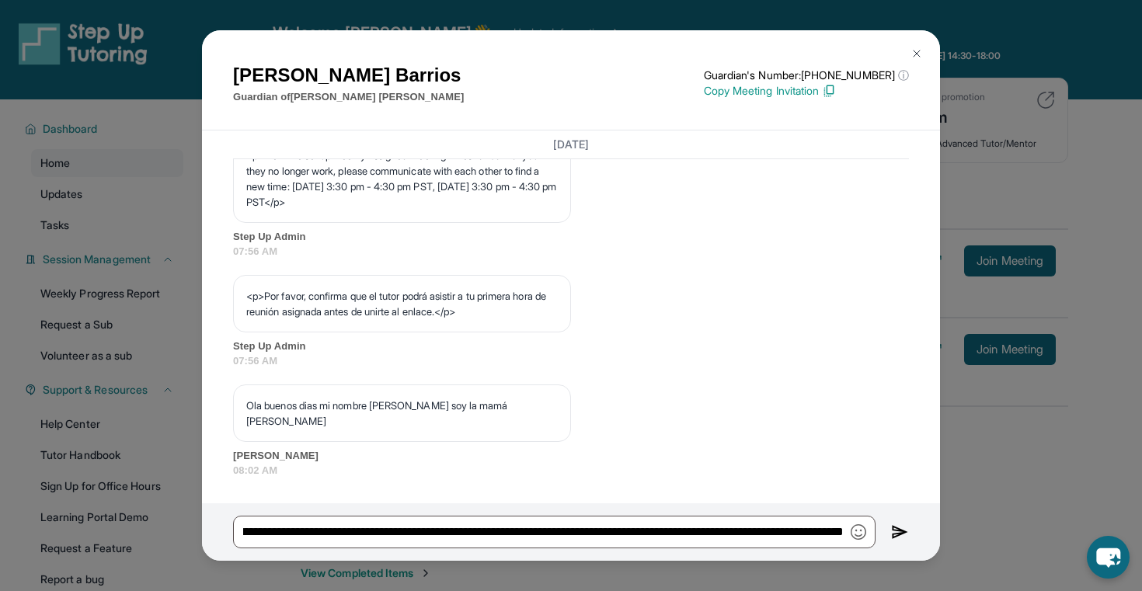
click at [902, 531] on img at bounding box center [900, 532] width 18 height 19
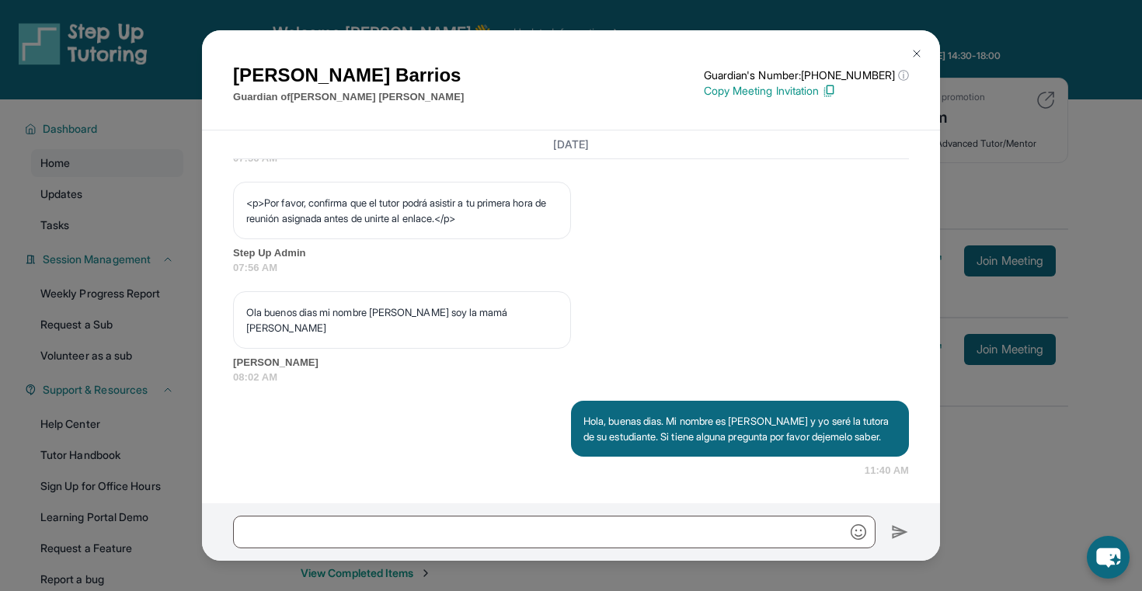
scroll to position [1035, 0]
click at [674, 421] on p "Hola, buenas dias. Mi nombre es Ana Gonzalez y yo seré la tutora de su estudian…" at bounding box center [739, 428] width 313 height 31
click at [638, 413] on p "Hola, buenas dias. Mi nombre es Ana Gonzalez y yo seré la tutora de su estudian…" at bounding box center [739, 428] width 313 height 31
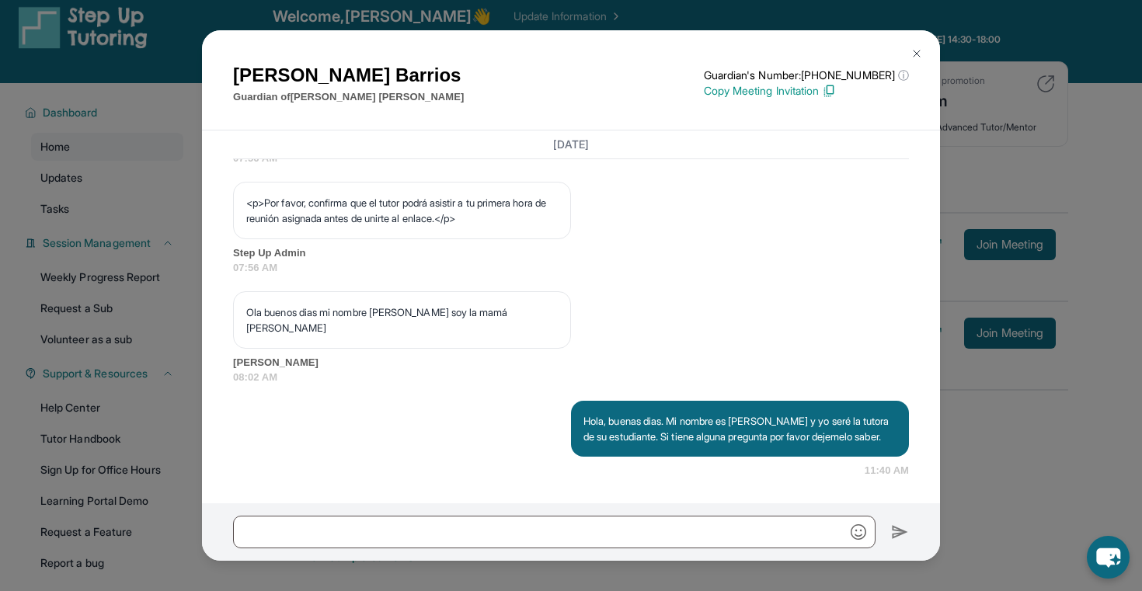
click at [918, 54] on img at bounding box center [916, 53] width 12 height 12
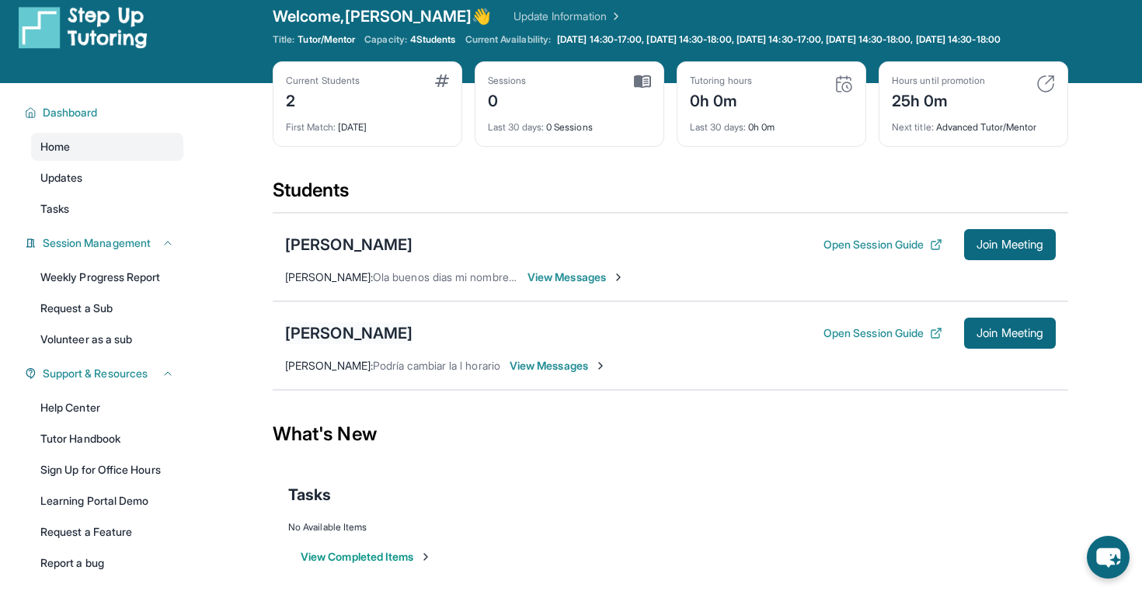
click at [358, 344] on div "[PERSON_NAME]" at bounding box center [348, 333] width 127 height 22
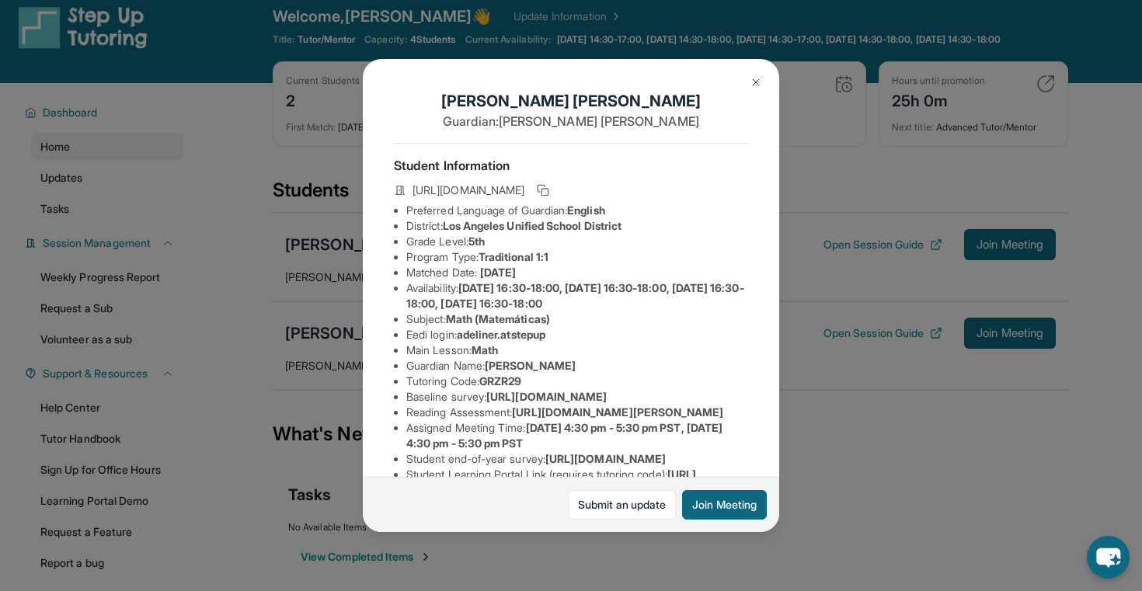
click at [754, 85] on img at bounding box center [756, 82] width 12 height 12
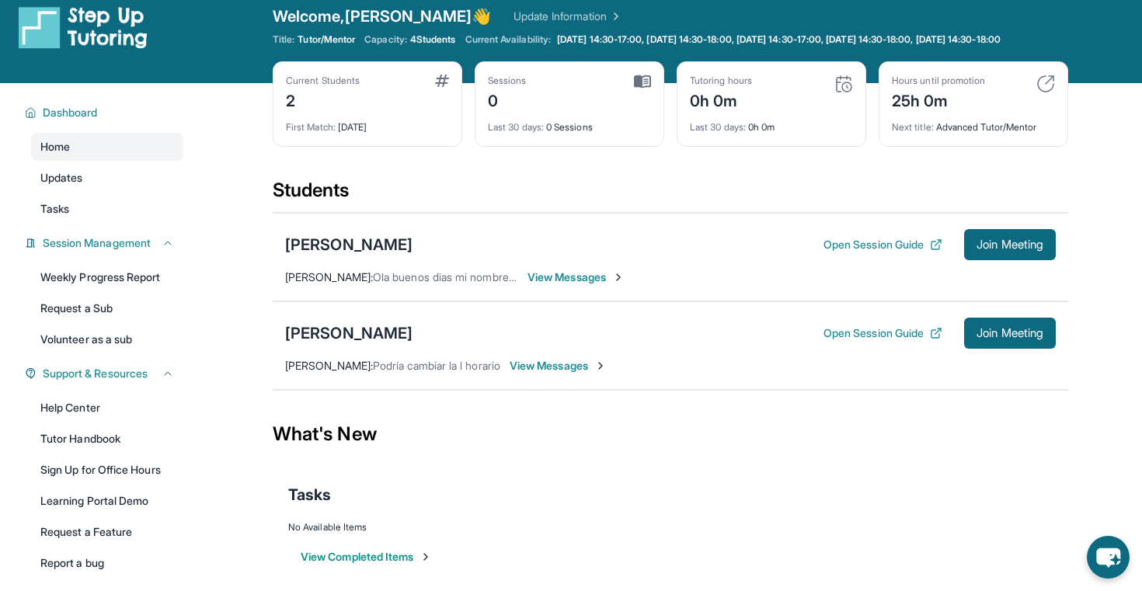
click at [531, 374] on span "View Messages" at bounding box center [558, 366] width 97 height 16
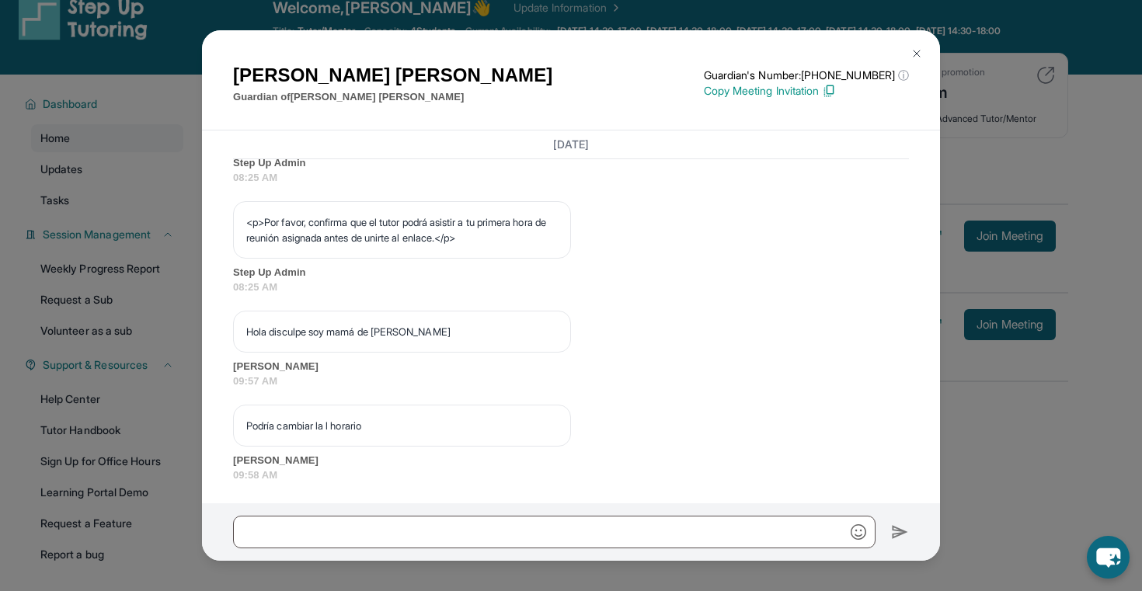
scroll to position [1019, 0]
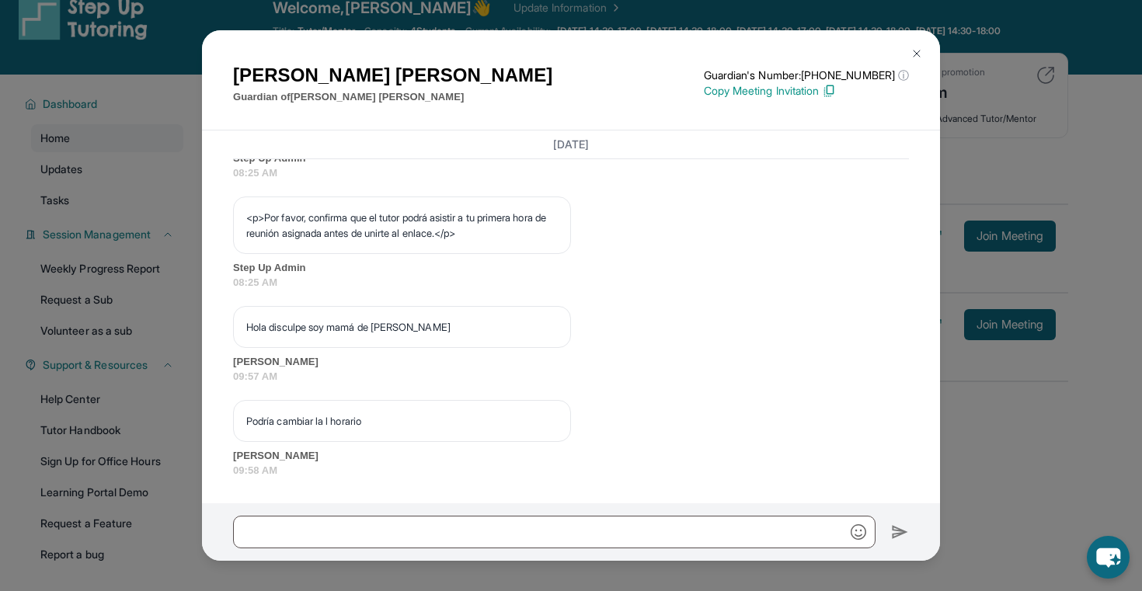
click at [908, 55] on button at bounding box center [916, 53] width 31 height 31
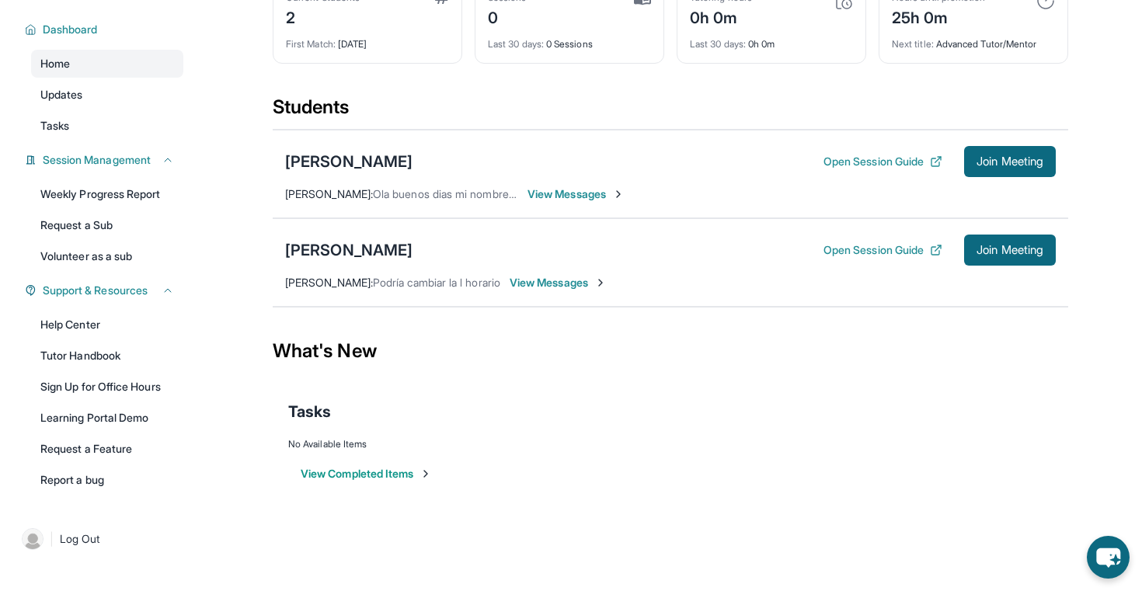
scroll to position [104, 0]
click at [332, 449] on div "No Available Items" at bounding box center [670, 444] width 764 height 12
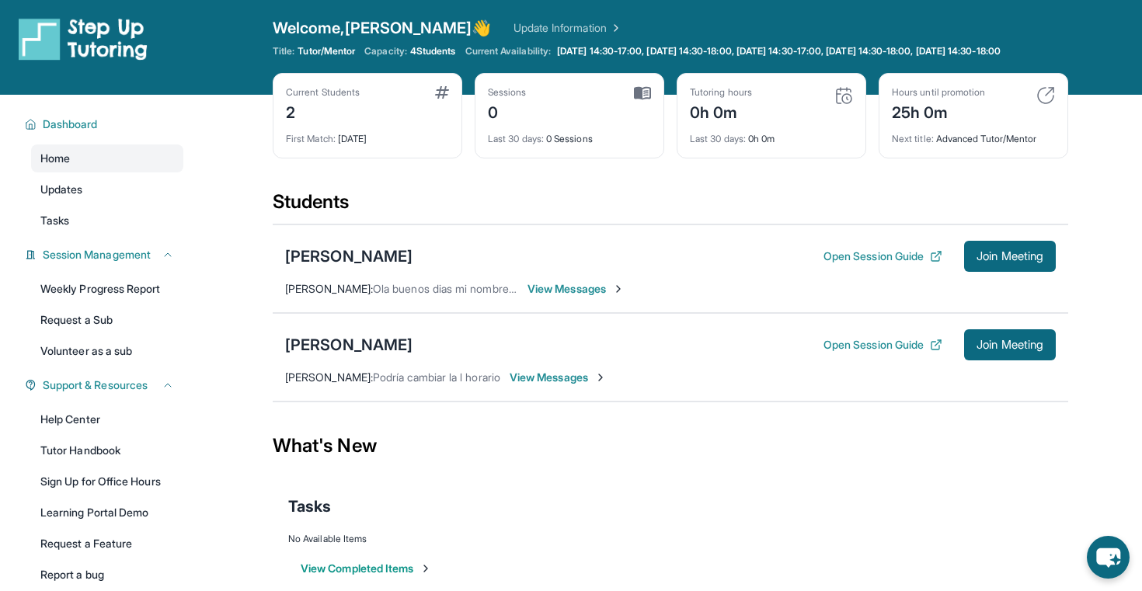
scroll to position [0, 0]
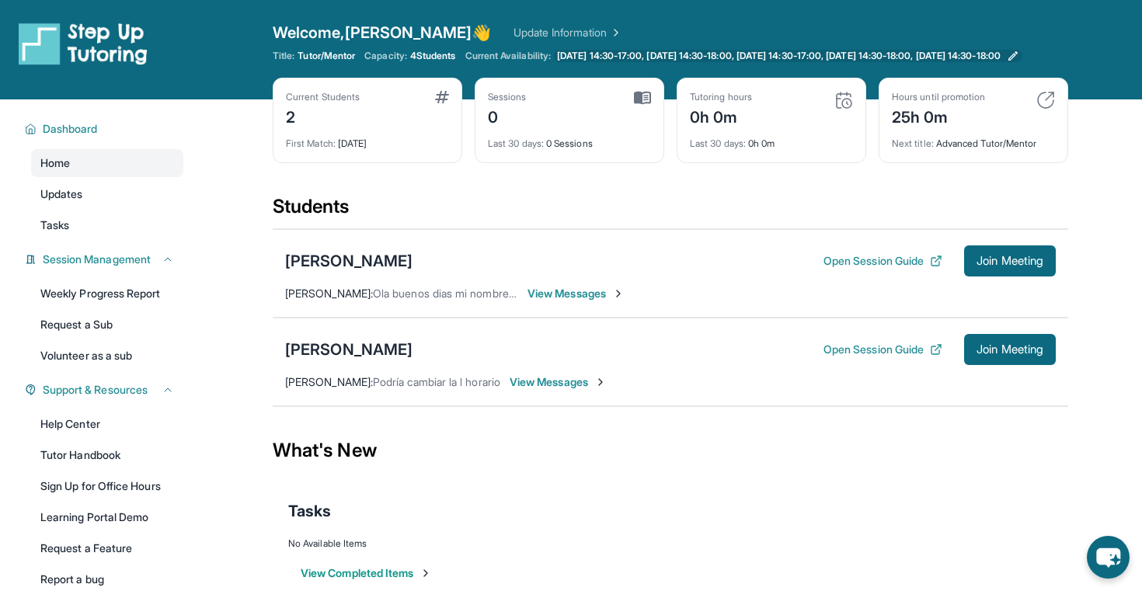
click at [1018, 61] on icon at bounding box center [1012, 55] width 9 height 9
click at [367, 360] on div "[PERSON_NAME]" at bounding box center [348, 350] width 127 height 22
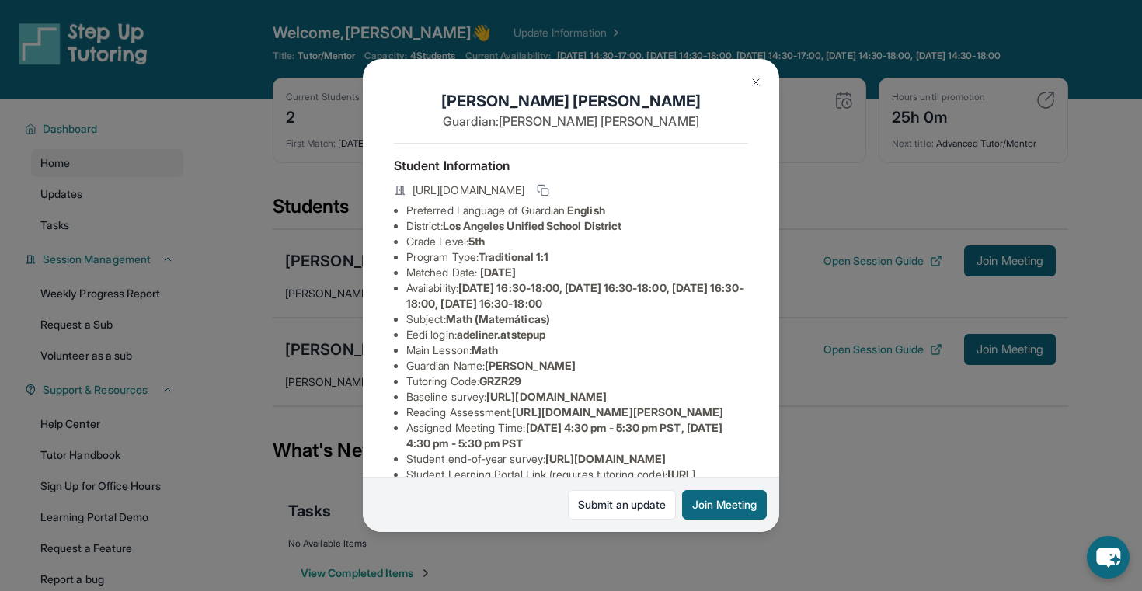
click at [757, 85] on img at bounding box center [756, 82] width 12 height 12
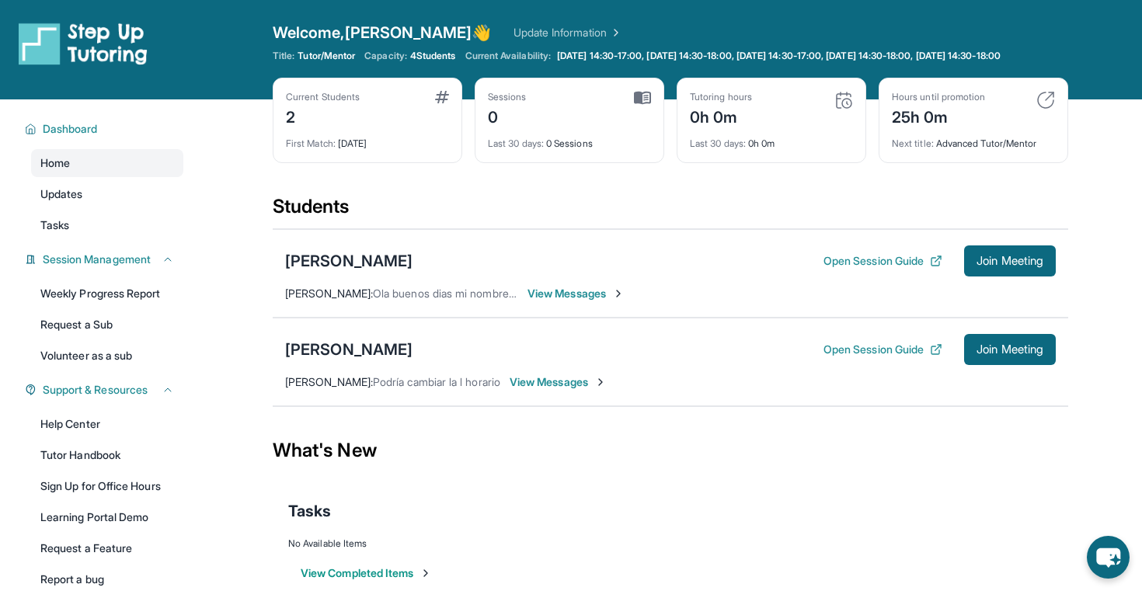
click at [519, 390] on span "View Messages" at bounding box center [558, 382] width 97 height 16
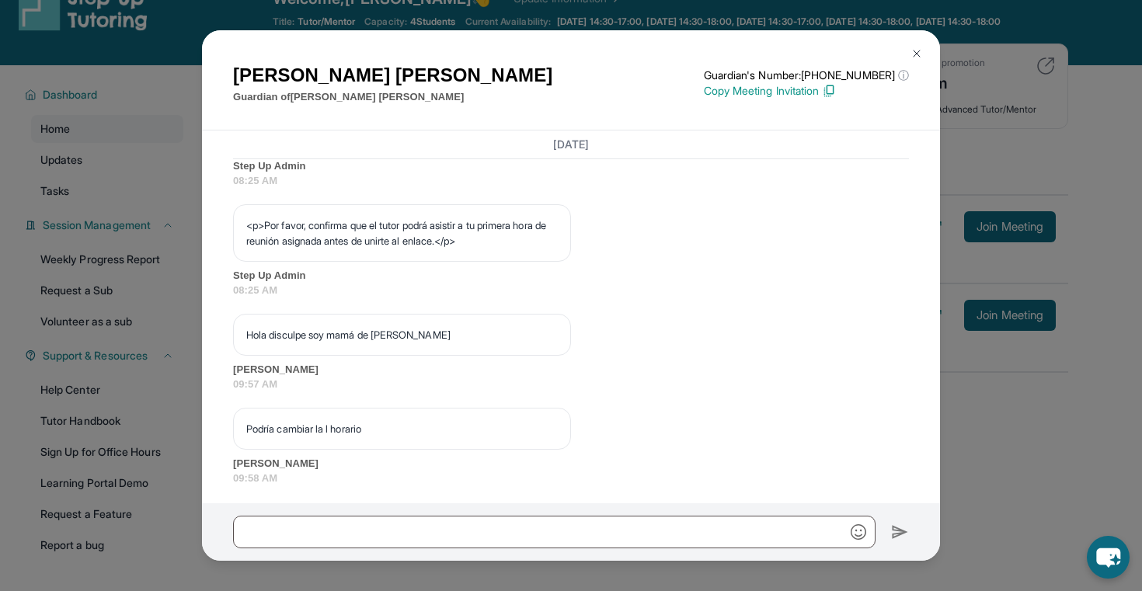
scroll to position [1020, 0]
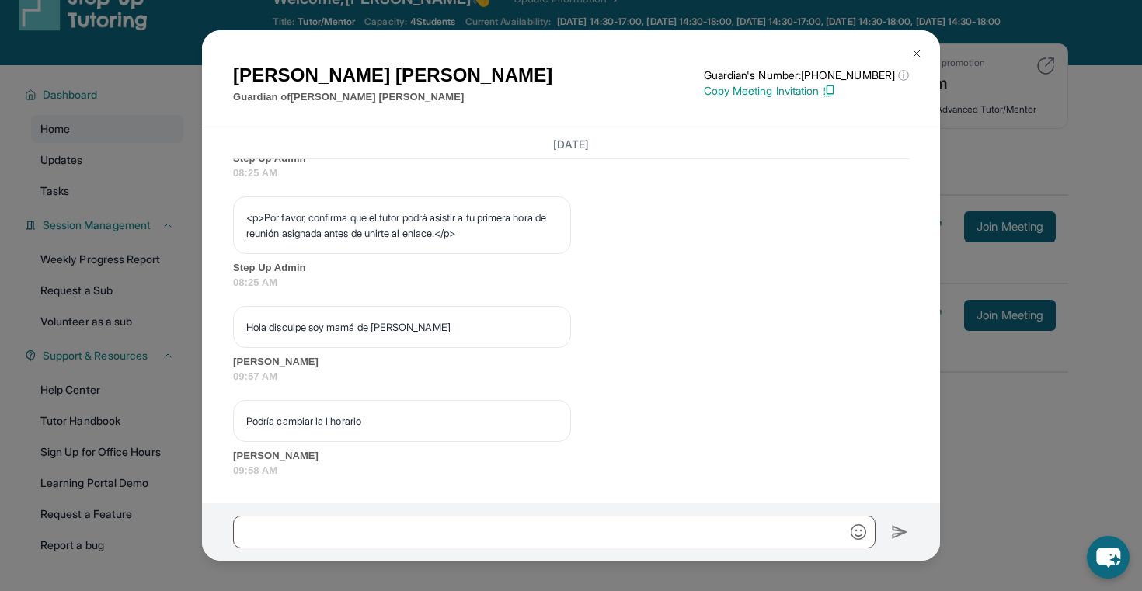
click at [913, 50] on img at bounding box center [916, 53] width 12 height 12
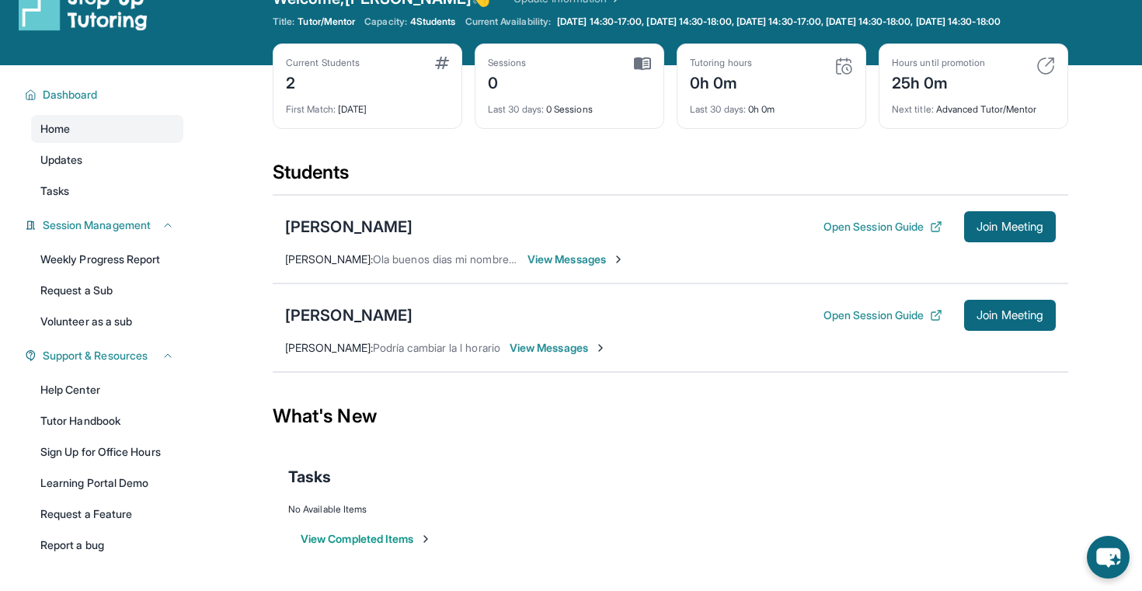
click at [548, 356] on span "View Messages" at bounding box center [558, 348] width 97 height 16
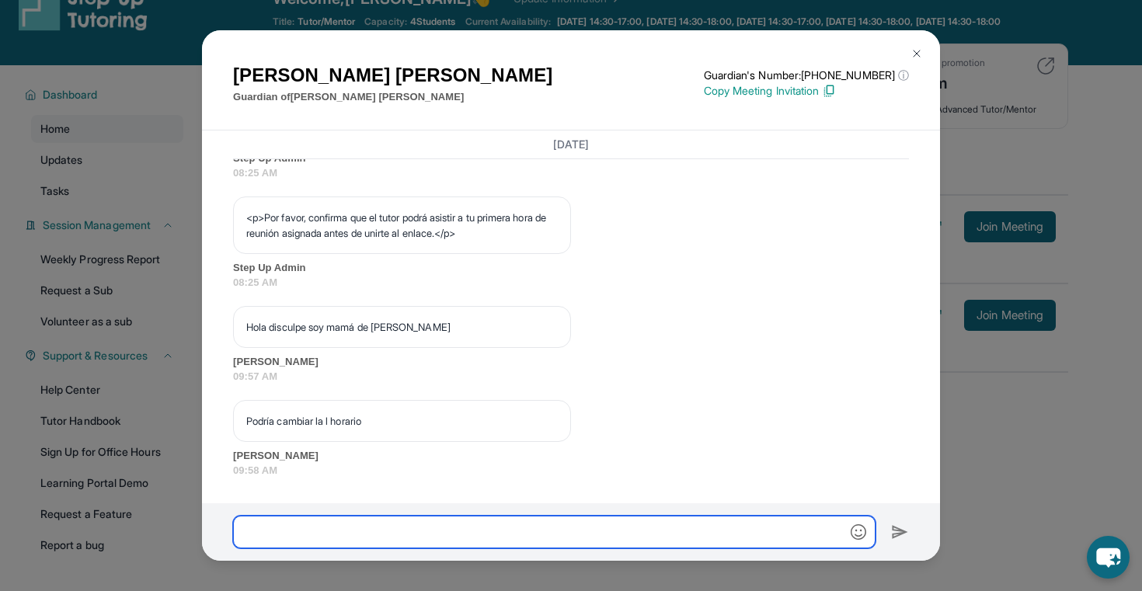
click at [411, 530] on input "text" at bounding box center [554, 532] width 642 height 33
paste input "**********"
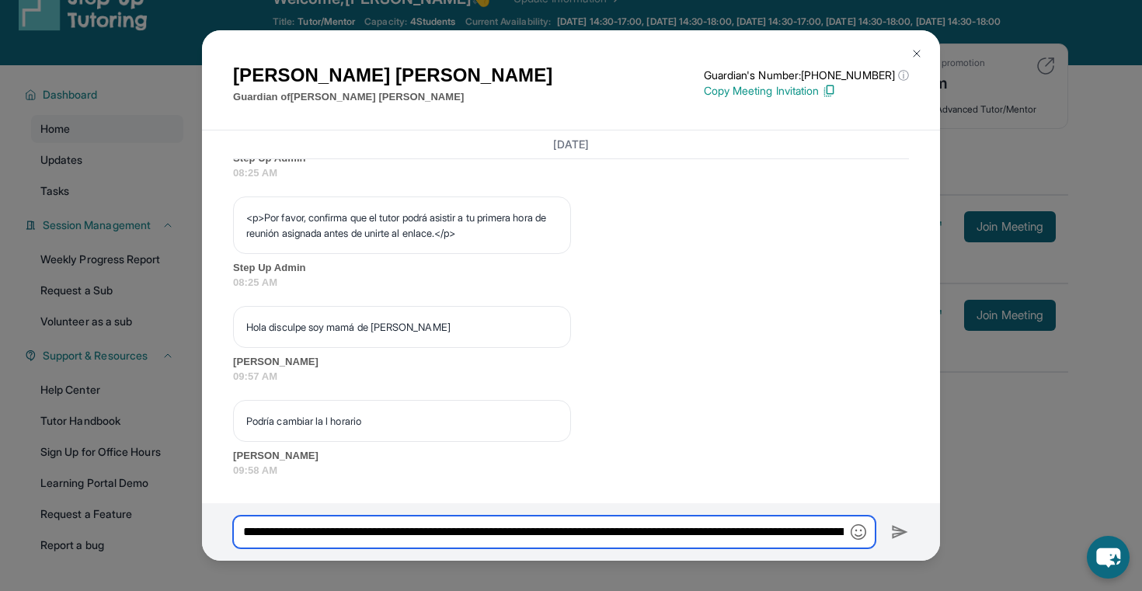
scroll to position [0, 817]
type input "**********"
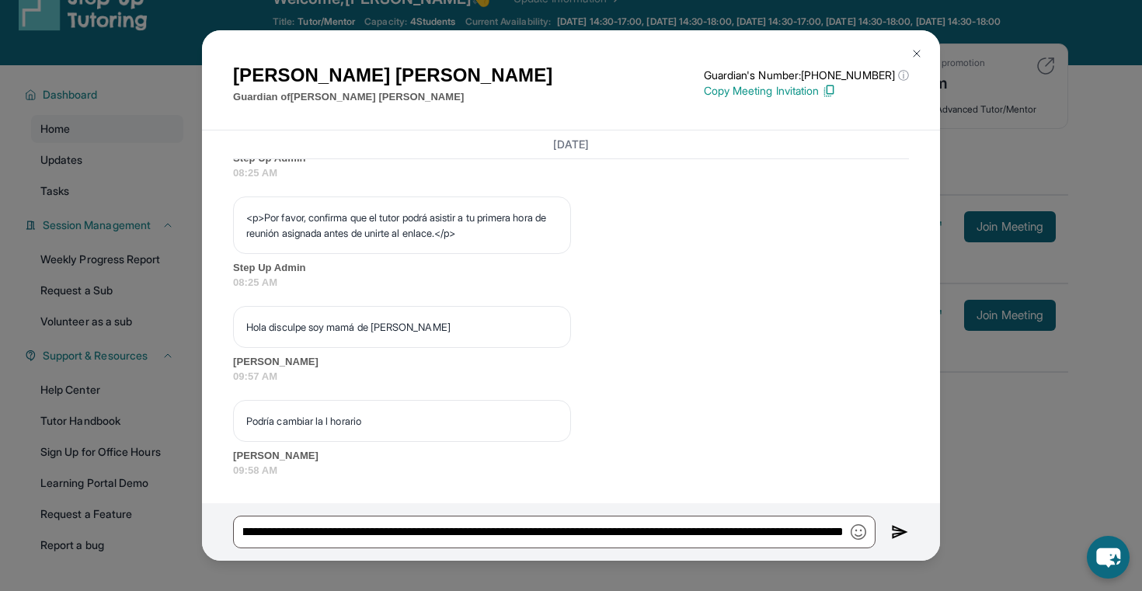
click at [902, 536] on img at bounding box center [900, 532] width 18 height 19
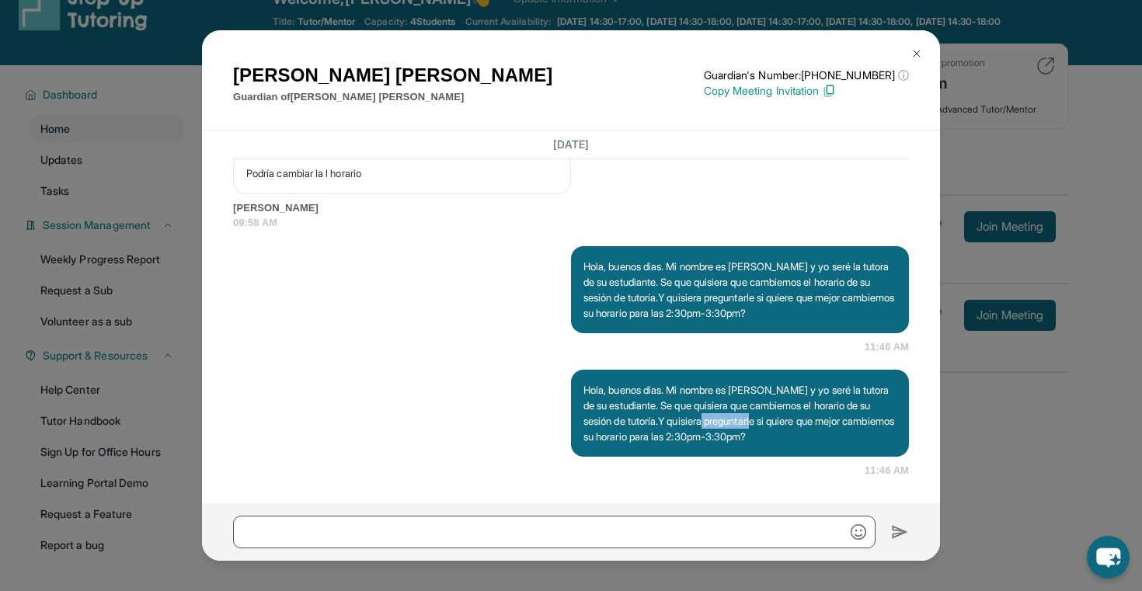
scroll to position [1144, 0]
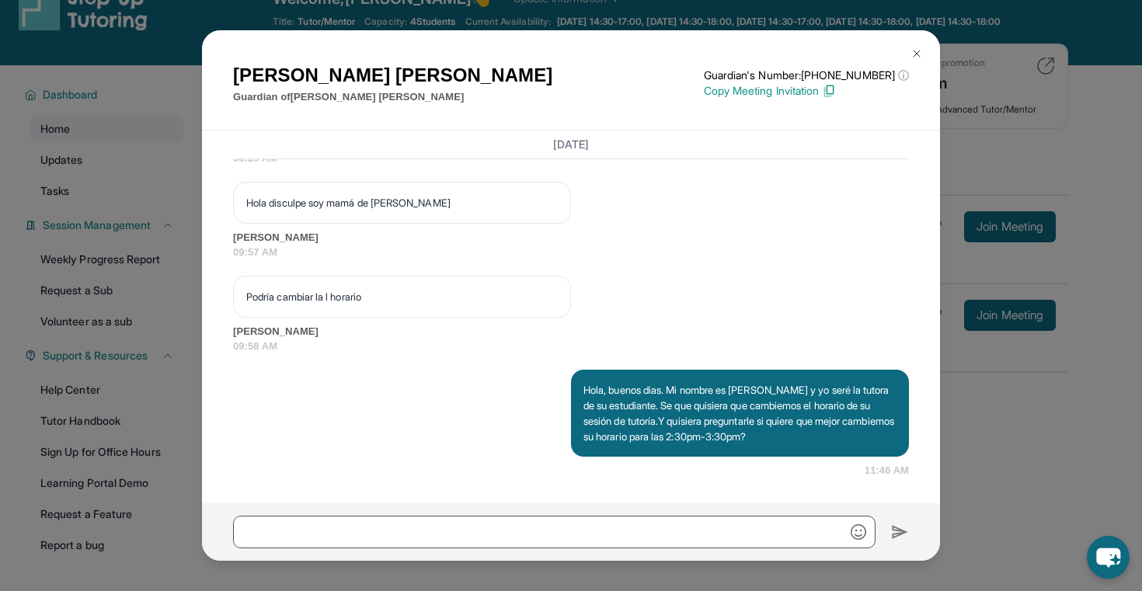
click at [920, 52] on img at bounding box center [916, 53] width 12 height 12
